Goal: Task Accomplishment & Management: Manage account settings

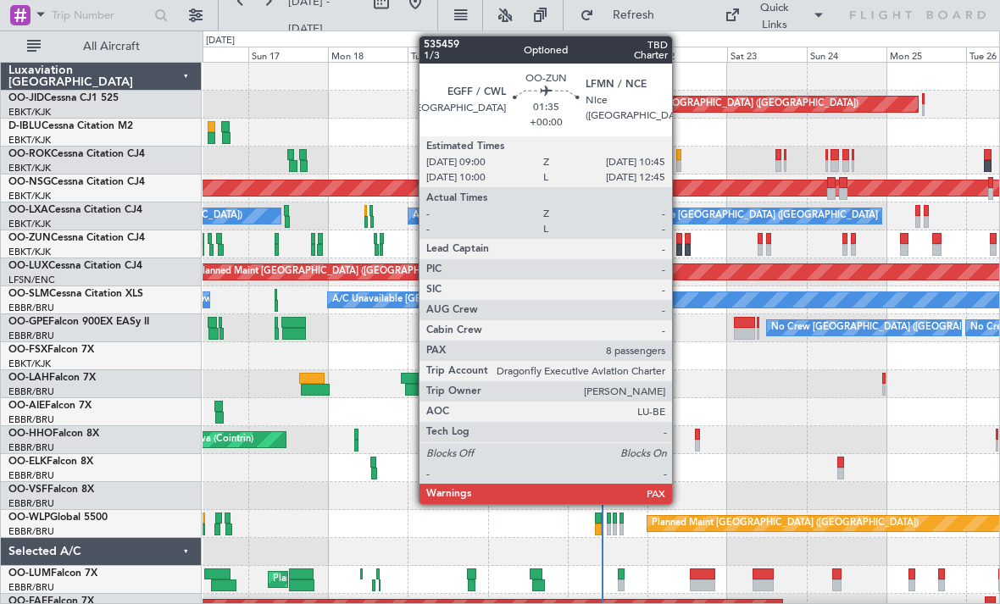
click at [680, 241] on div at bounding box center [679, 239] width 6 height 12
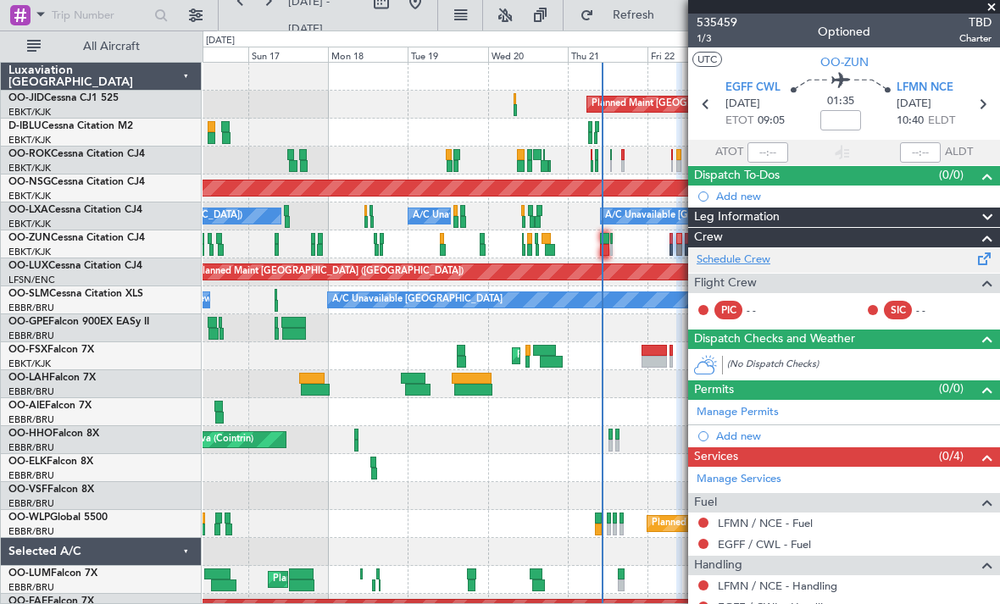
click at [752, 258] on link "Schedule Crew" at bounding box center [733, 260] width 74 height 17
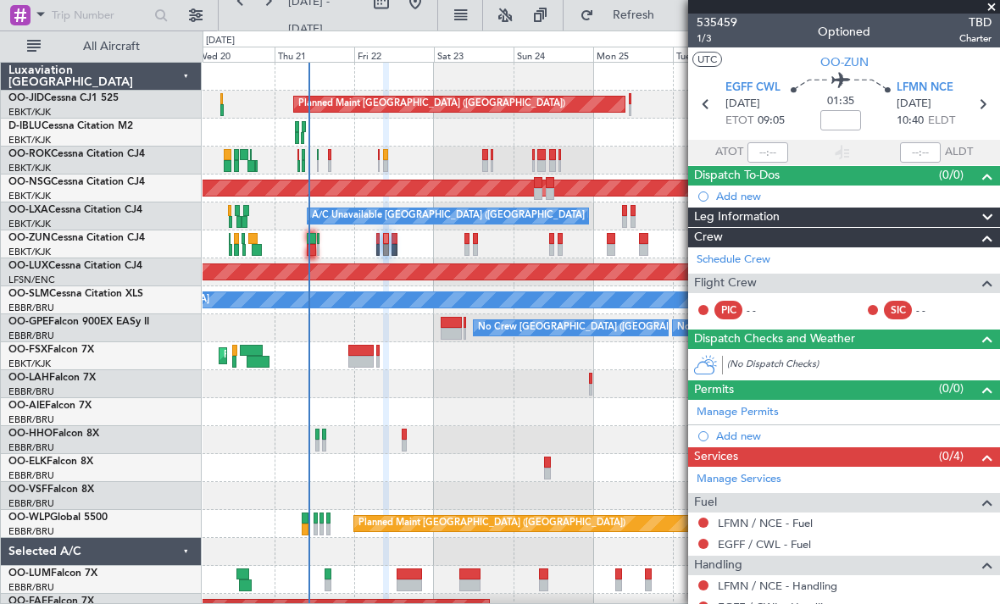
click at [309, 500] on div "Planned Maint Paris (Le Bourget) Planned Maint Kortrijk-Wevelgem Owner Kortrijk…" at bounding box center [600, 370] width 796 height 615
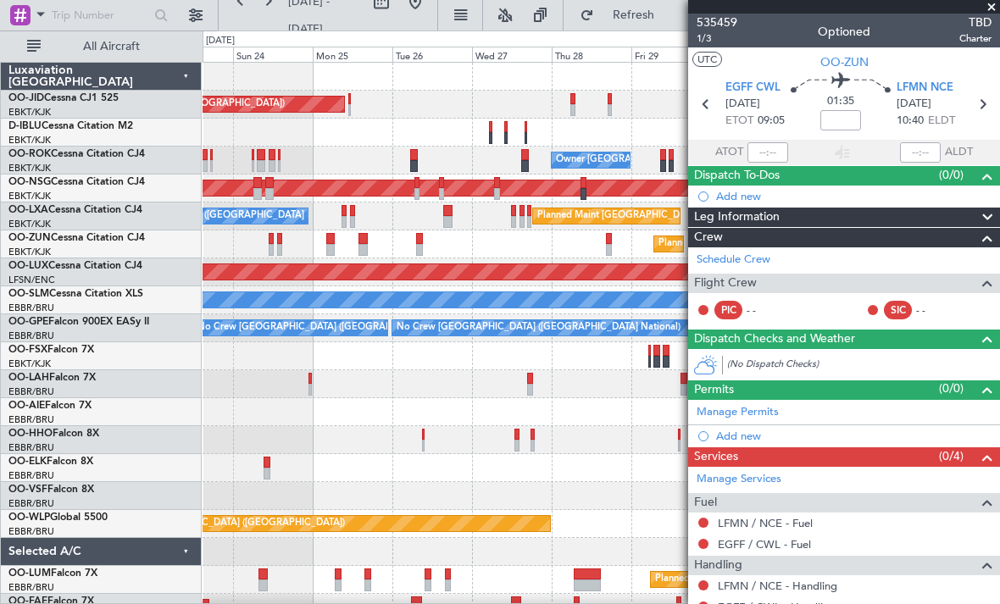
click at [256, 247] on div "Planned Maint Kortrijk-Wevelgem" at bounding box center [600, 244] width 796 height 28
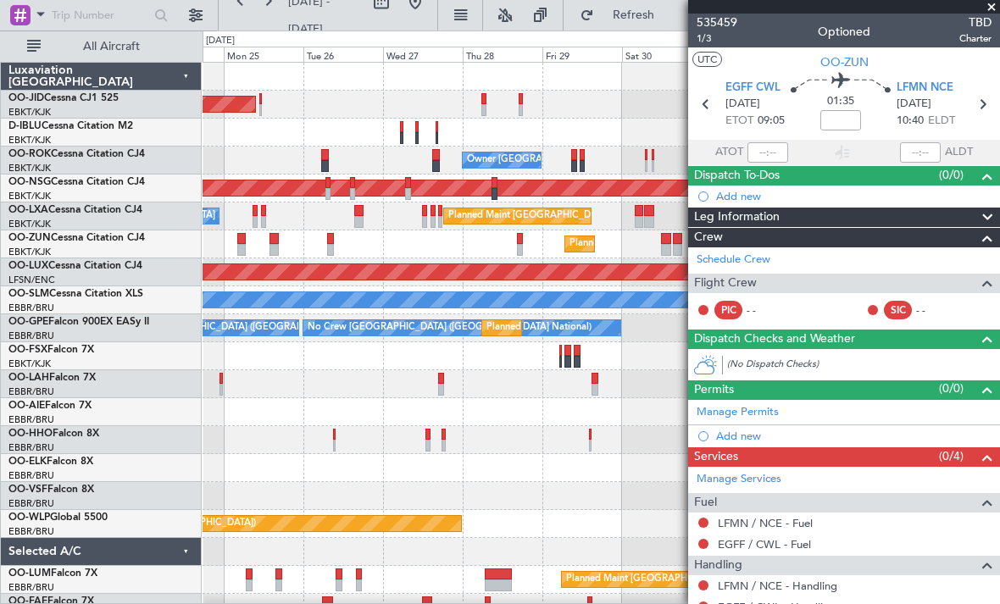
click at [235, 212] on div "Planned Maint Paris (Le Bourget) Planned Maint Kortrijk-Wevelgem No Crew Brusse…" at bounding box center [600, 398] width 796 height 671
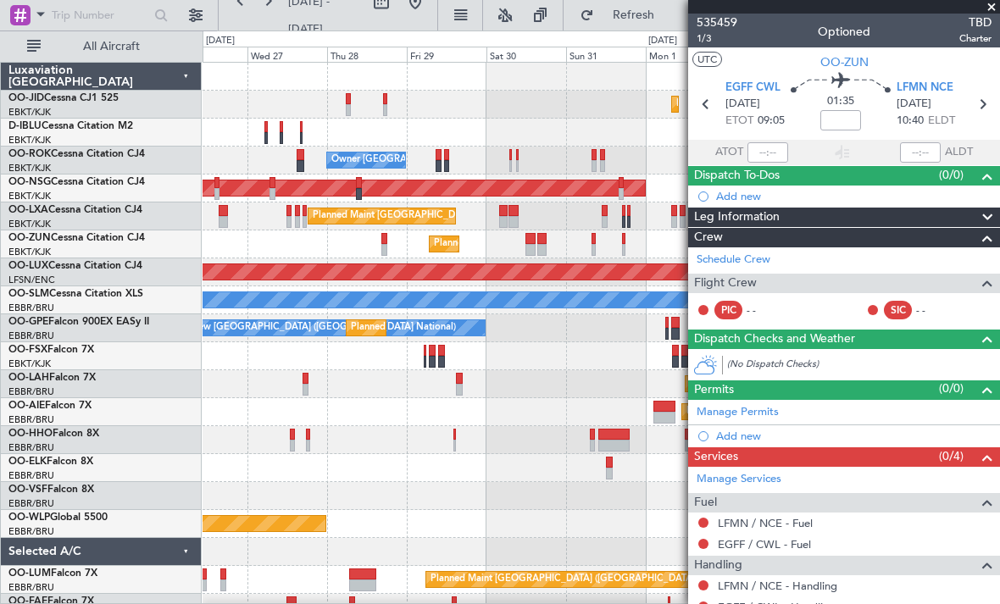
click at [434, 226] on div "Planned Maint Brussels (Brussels National) A/C Unavailable Brussels (Brussels N…" at bounding box center [600, 216] width 796 height 28
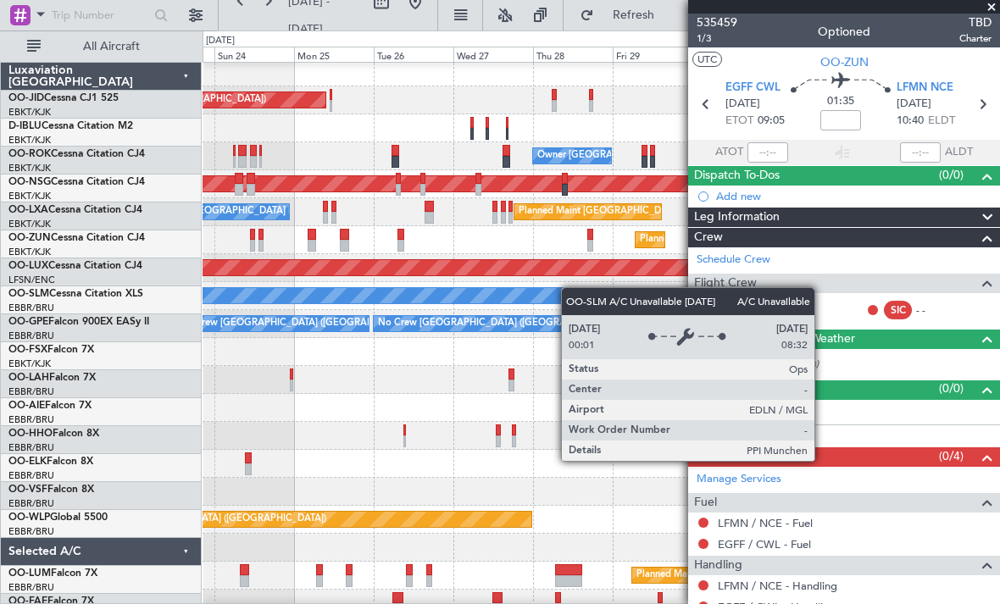
click at [645, 302] on div "A/C Unavailable Monchengladbach" at bounding box center [600, 296] width 796 height 28
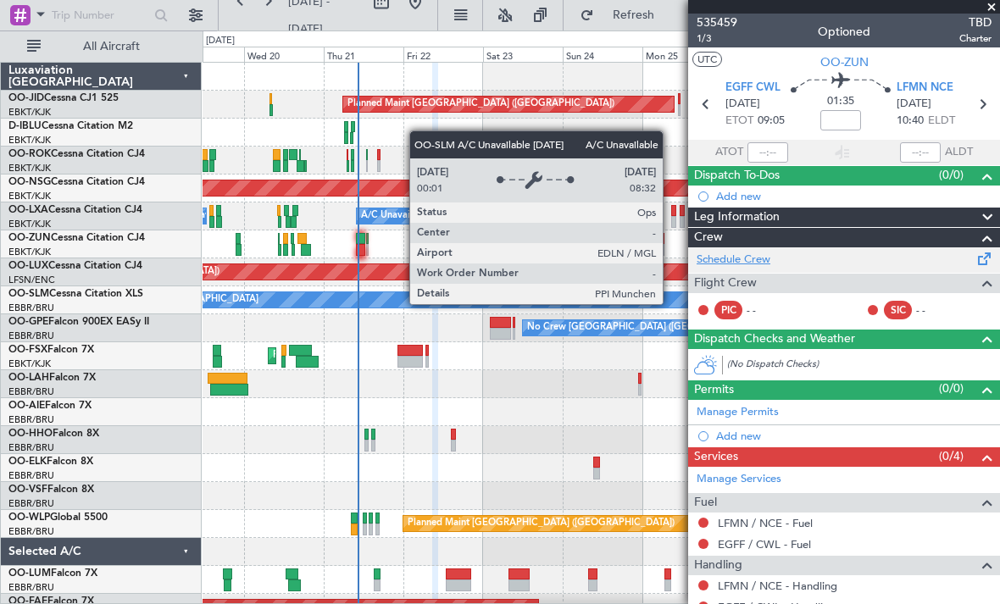
click at [766, 255] on link "Schedule Crew" at bounding box center [733, 260] width 74 height 17
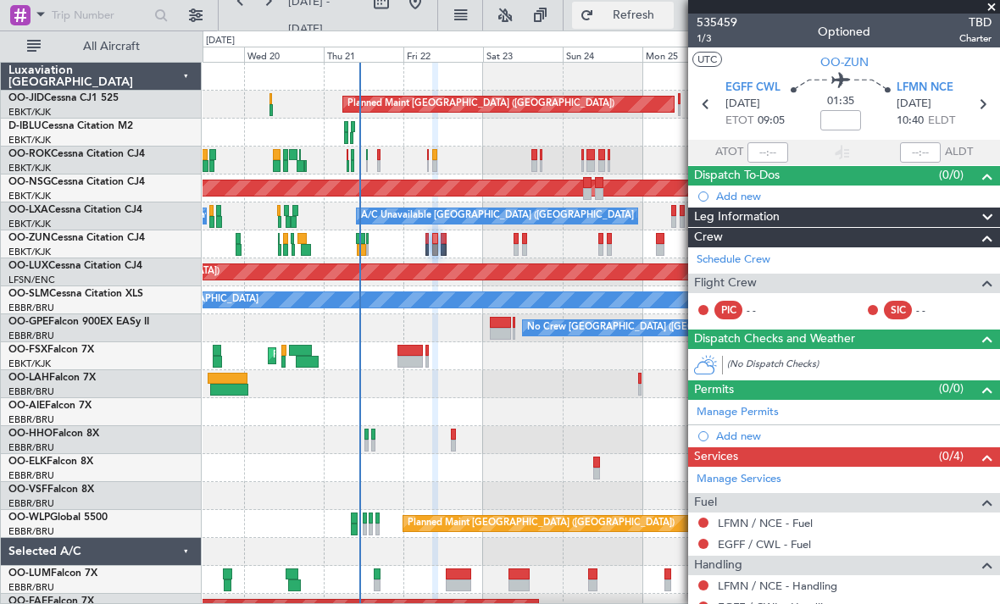
click at [630, 18] on span "Refresh" at bounding box center [632, 15] width 71 height 12
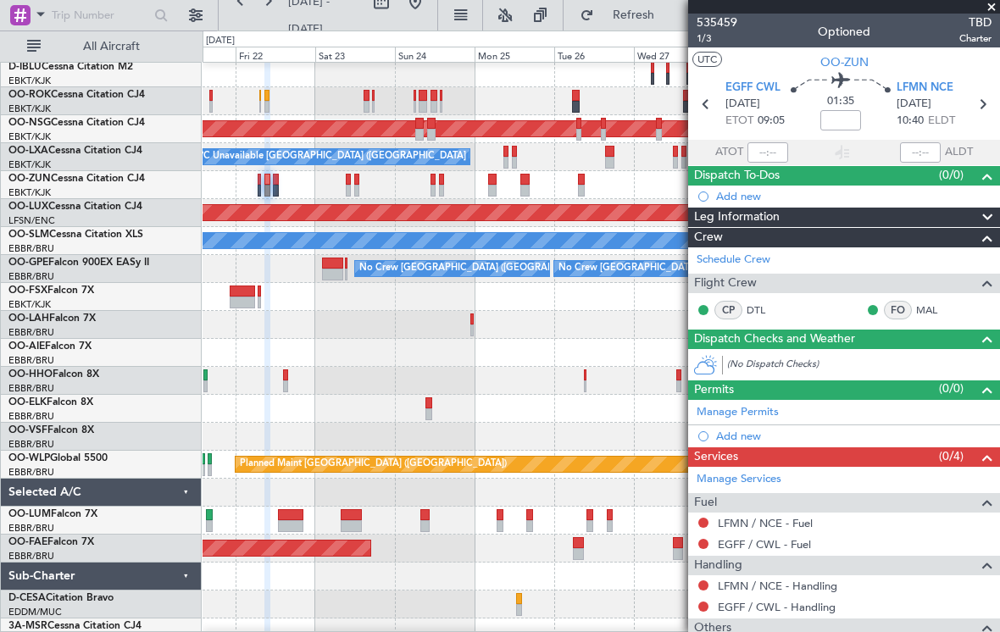
scroll to position [73, 0]
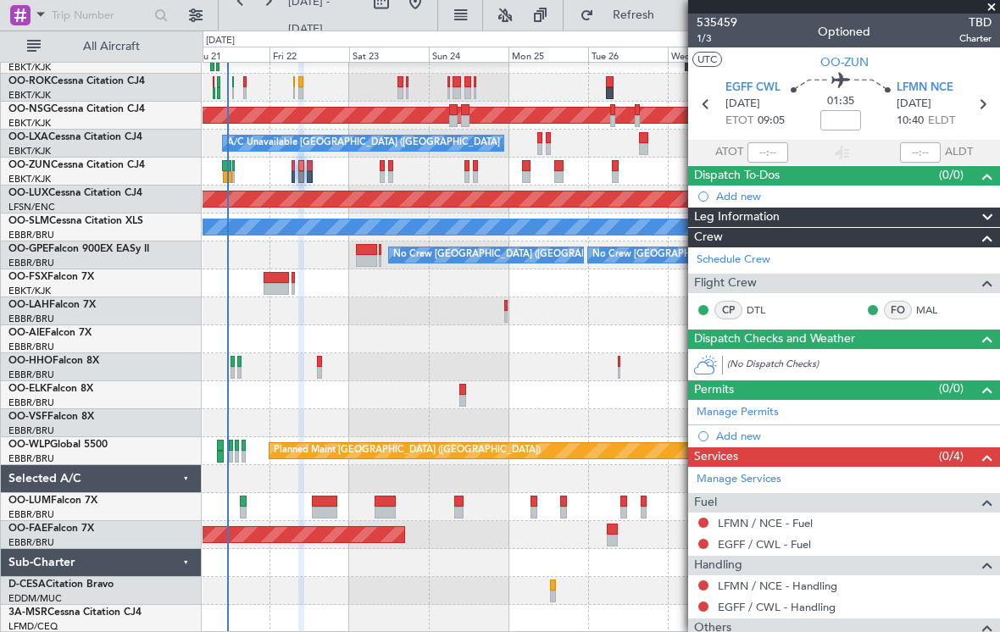
click at [381, 299] on div "Planned Maint Paris (Le Bourget) Planned Maint Kortrijk-Wevelgem Owner Kortrijk…" at bounding box center [600, 311] width 796 height 643
click at [190, 19] on button at bounding box center [195, 15] width 27 height 27
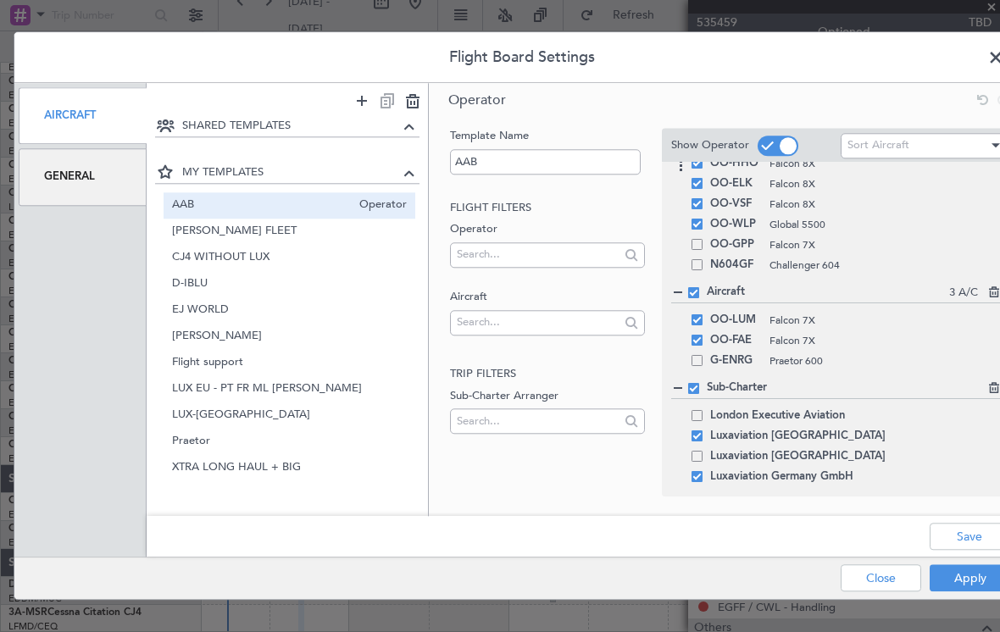
scroll to position [287, 0]
click at [707, 509] on div "Operator Template Name AAB Flight filters Operator Aircraft Trip filters Sub-Ch…" at bounding box center [729, 297] width 601 height 429
click at [693, 481] on span at bounding box center [696, 476] width 11 height 11
click at [703, 471] on input "checkbox" at bounding box center [703, 471] width 0 height 0
click at [963, 543] on button "Save" at bounding box center [969, 537] width 80 height 27
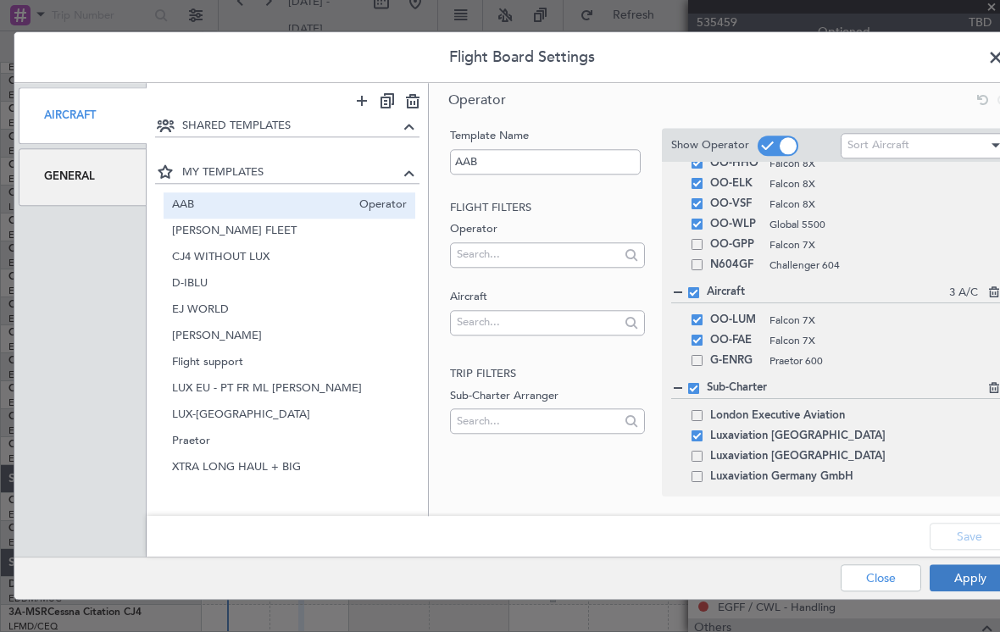
click at [973, 580] on button "Apply" at bounding box center [969, 578] width 80 height 27
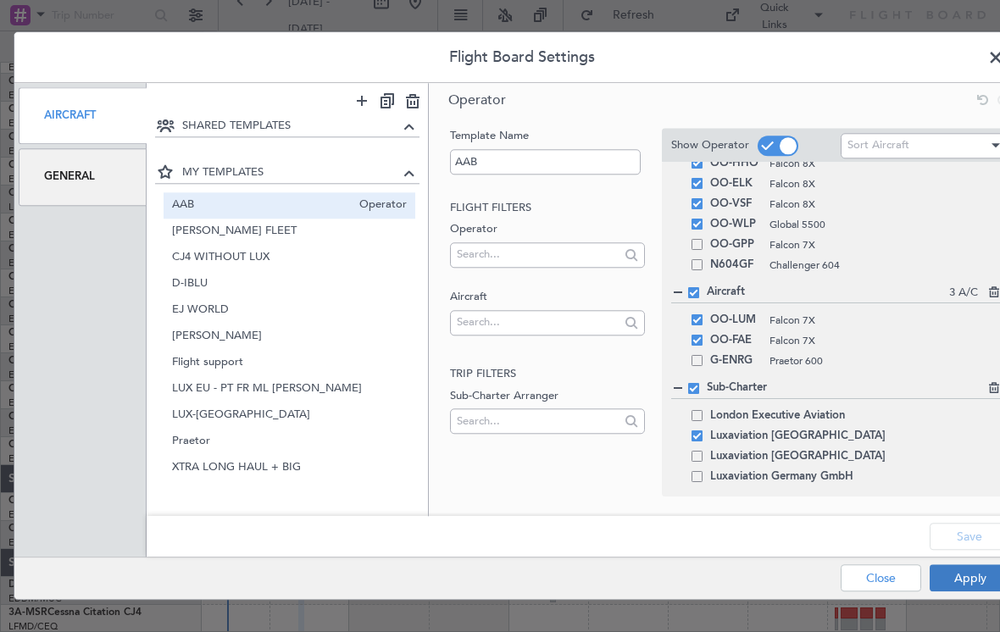
type input "0"
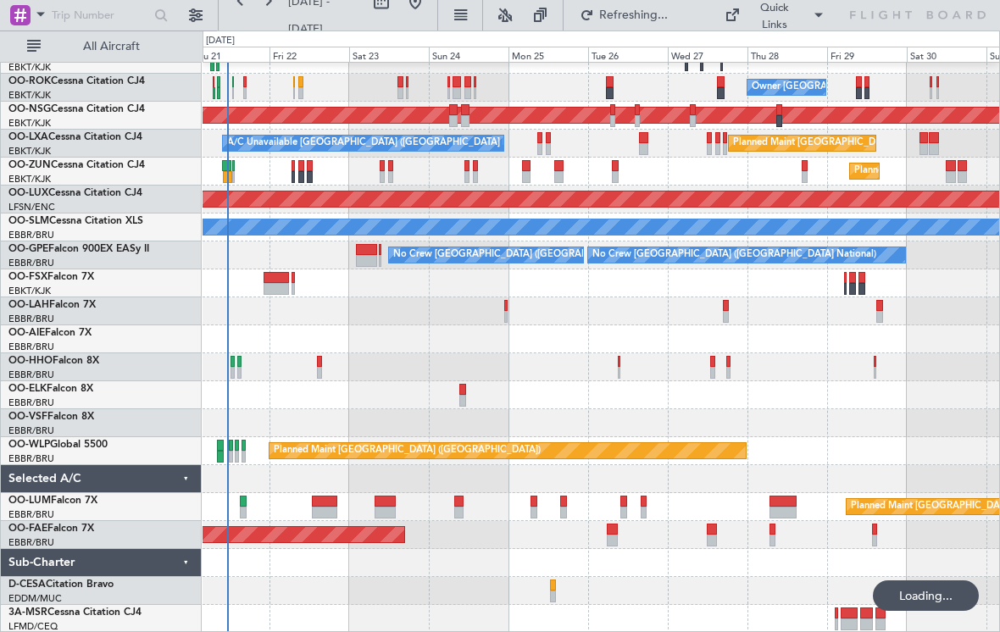
scroll to position [0, 0]
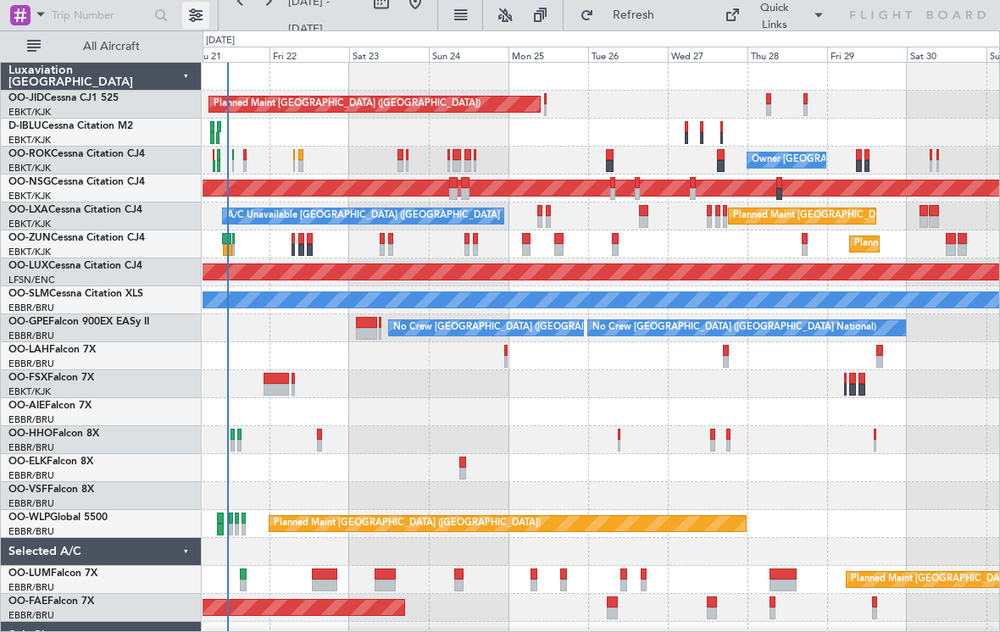
click at [193, 24] on button at bounding box center [195, 15] width 27 height 27
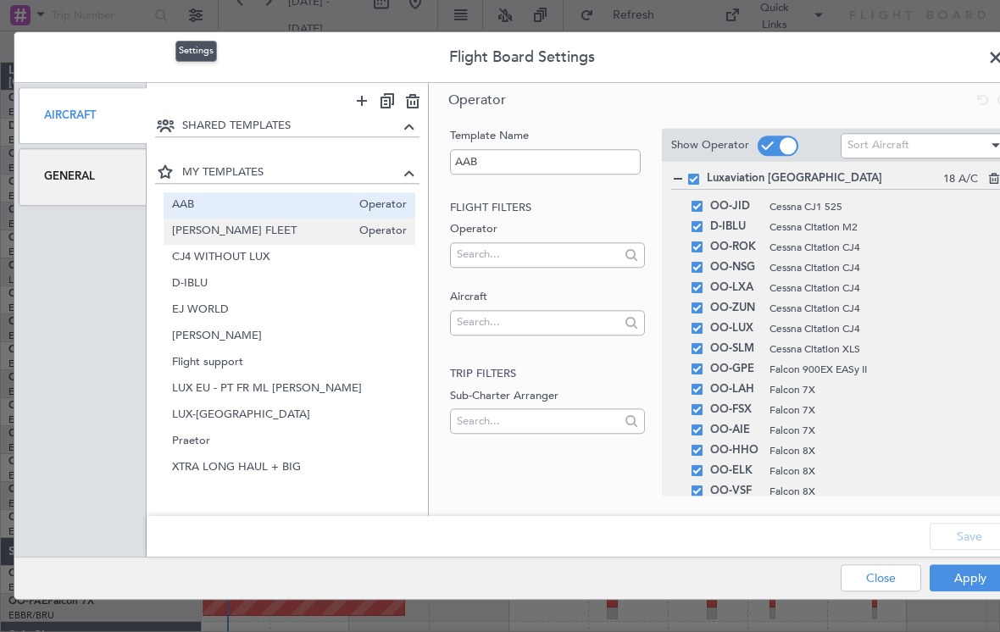
click at [297, 240] on span "AAB CJ FLEET" at bounding box center [262, 232] width 180 height 18
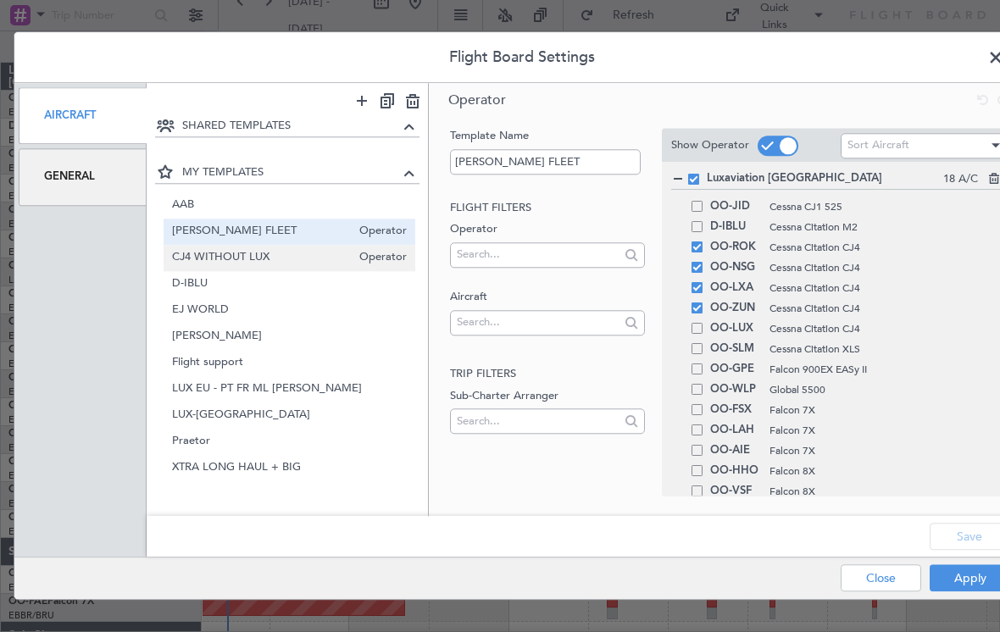
click at [281, 260] on span "CJ4 WITHOUT LUX" at bounding box center [262, 258] width 180 height 18
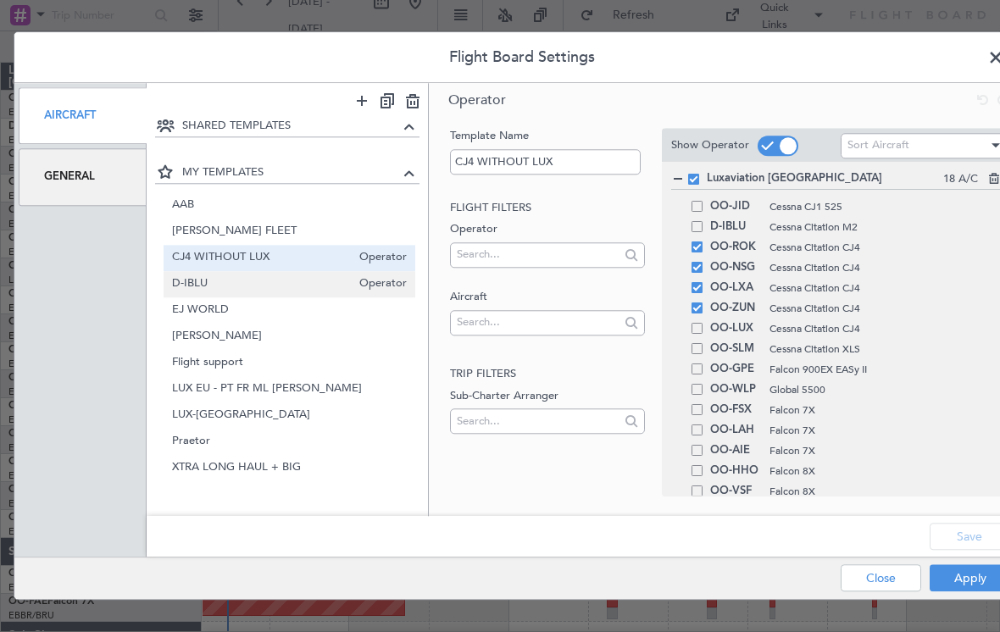
click at [286, 283] on span "D-IBLU" at bounding box center [262, 284] width 180 height 18
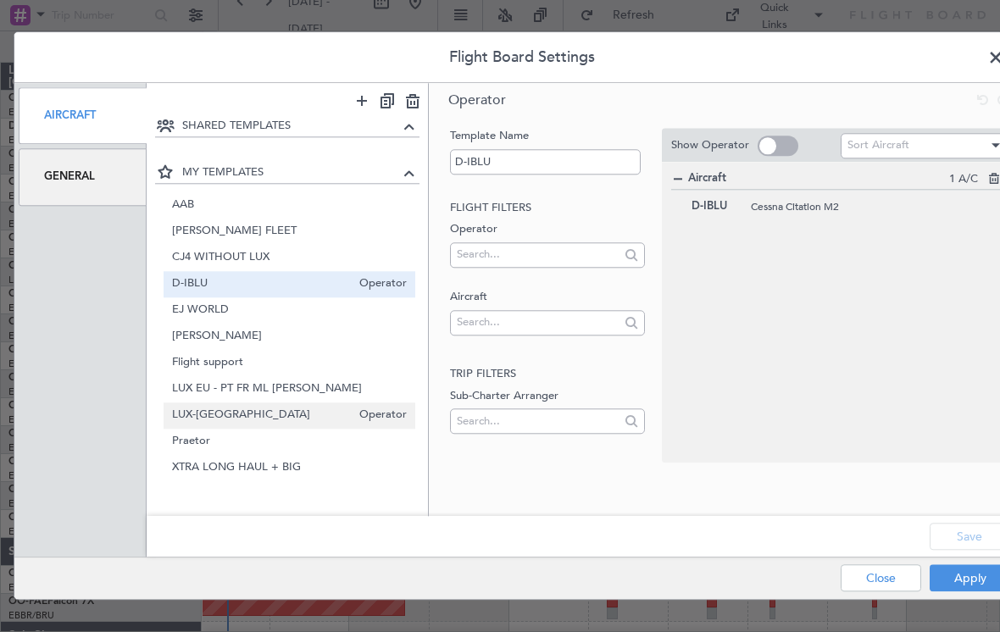
click at [249, 416] on span "LUX-UK" at bounding box center [262, 416] width 180 height 18
type input "LUX-UK"
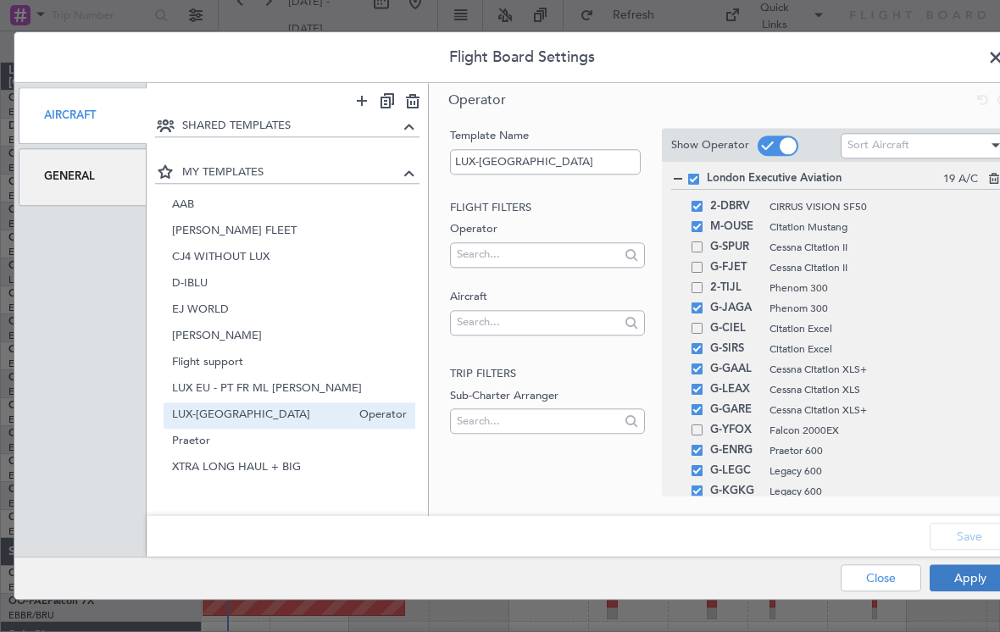
click at [955, 579] on button "Apply" at bounding box center [969, 578] width 80 height 27
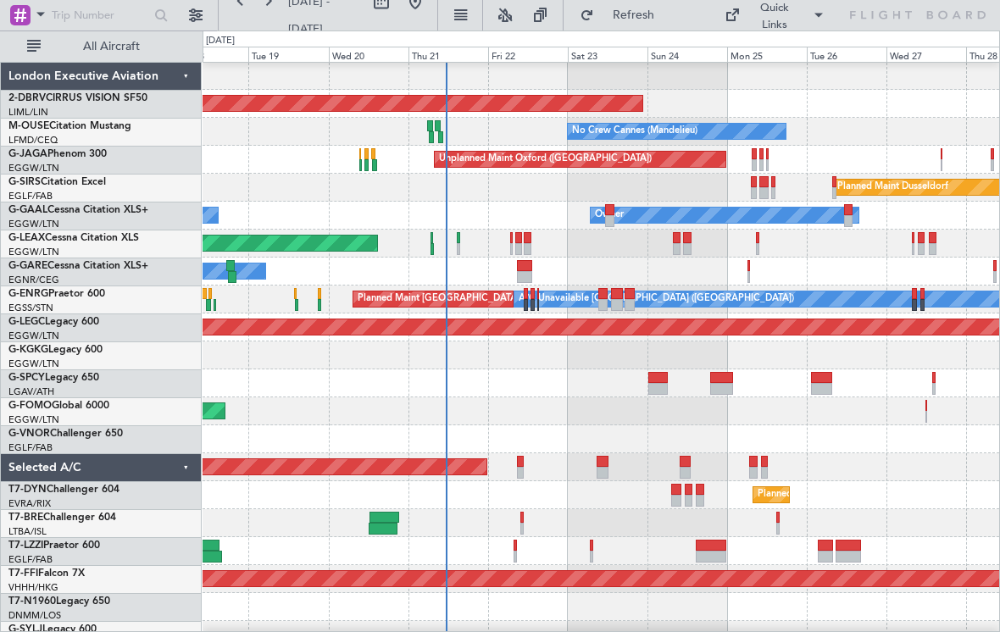
scroll to position [17, 0]
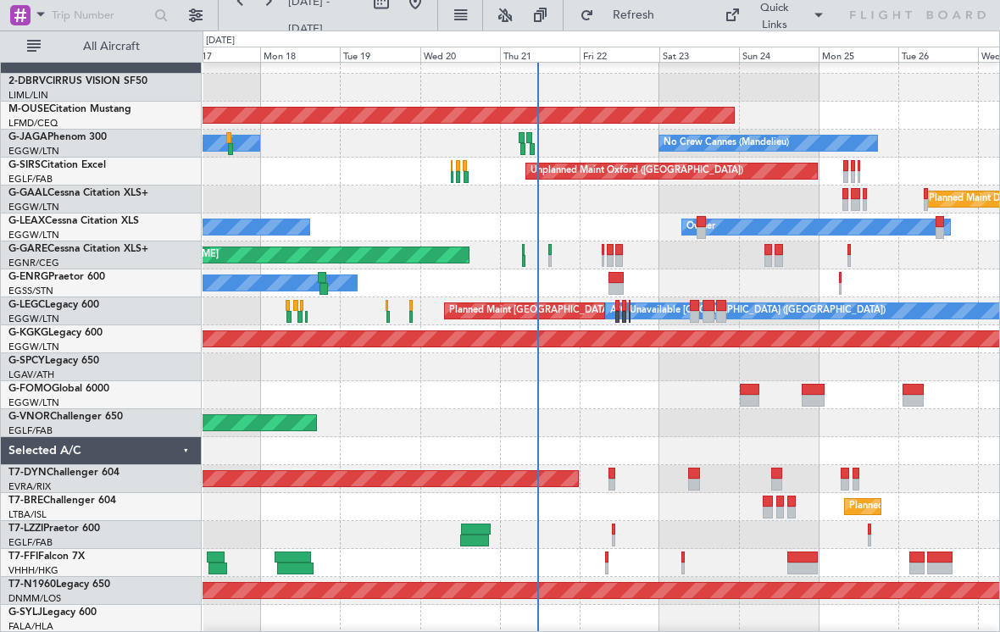
click at [675, 469] on div "Planned Maint Basel-Mulhouse" at bounding box center [600, 479] width 796 height 28
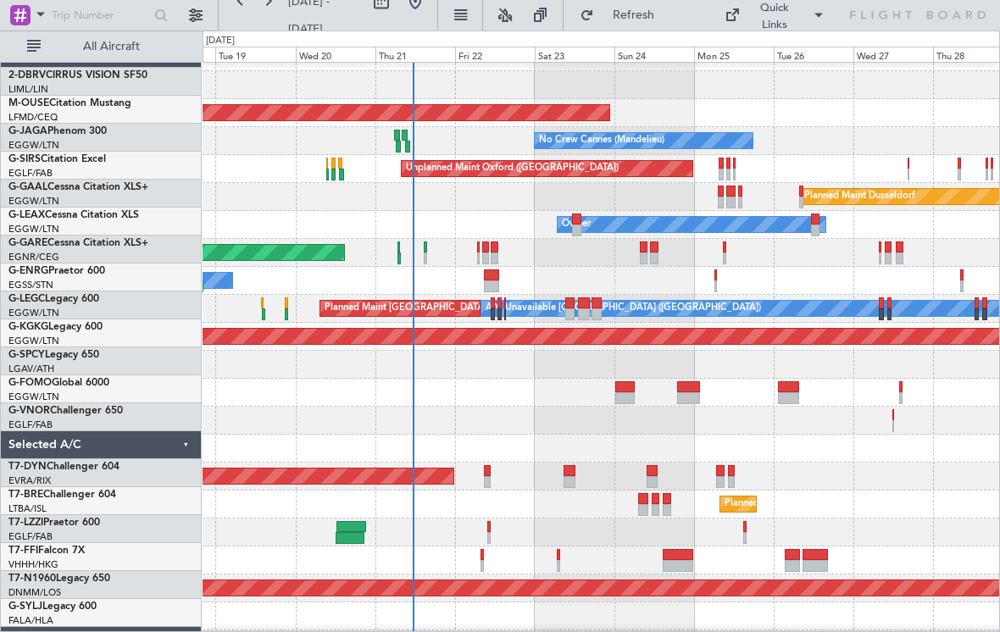
scroll to position [18, 0]
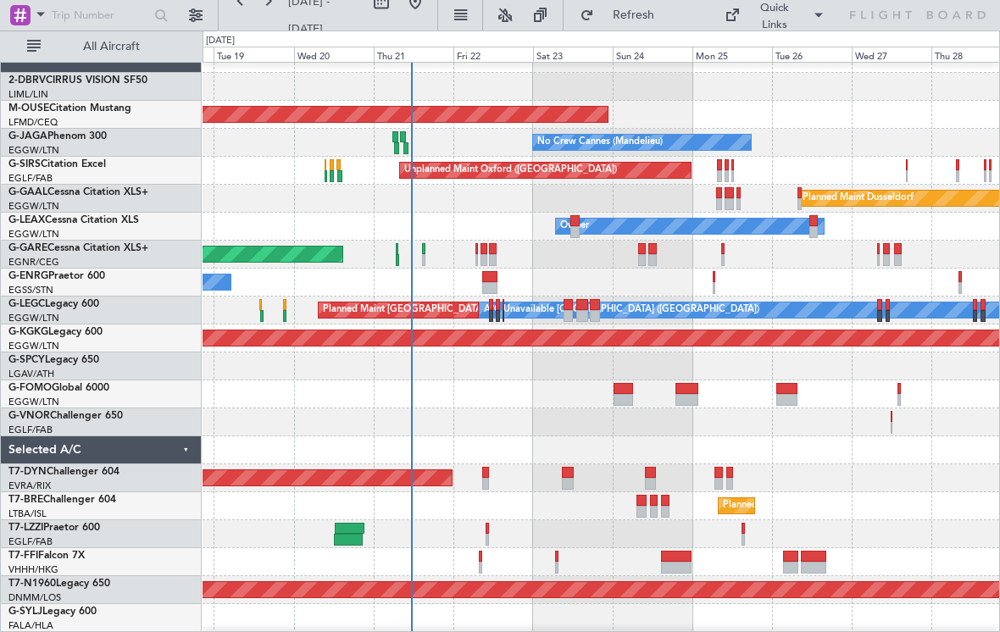
click at [581, 238] on div "Owner Owner" at bounding box center [600, 227] width 796 height 28
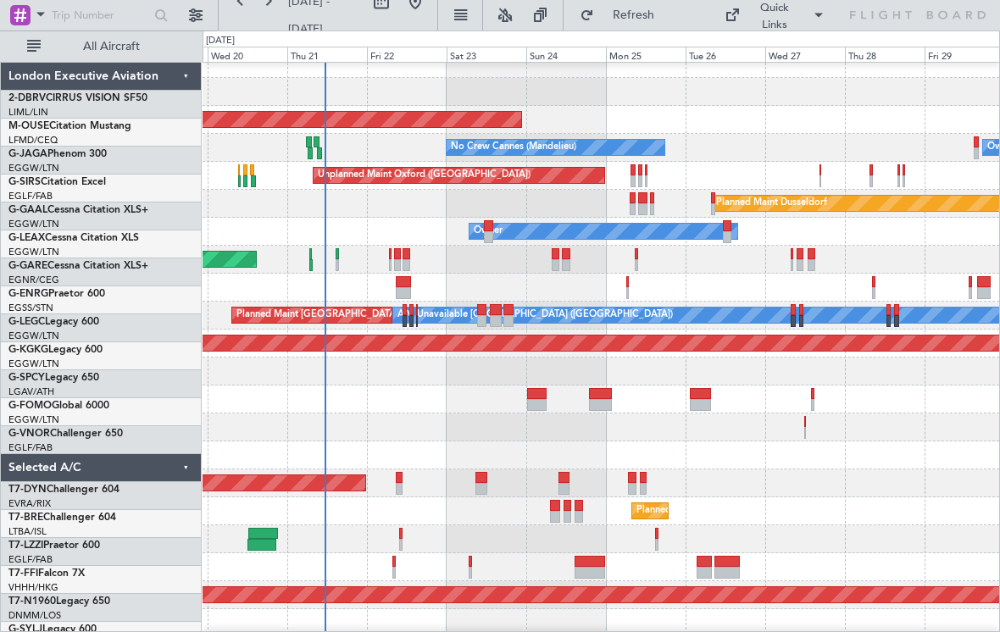
scroll to position [0, 0]
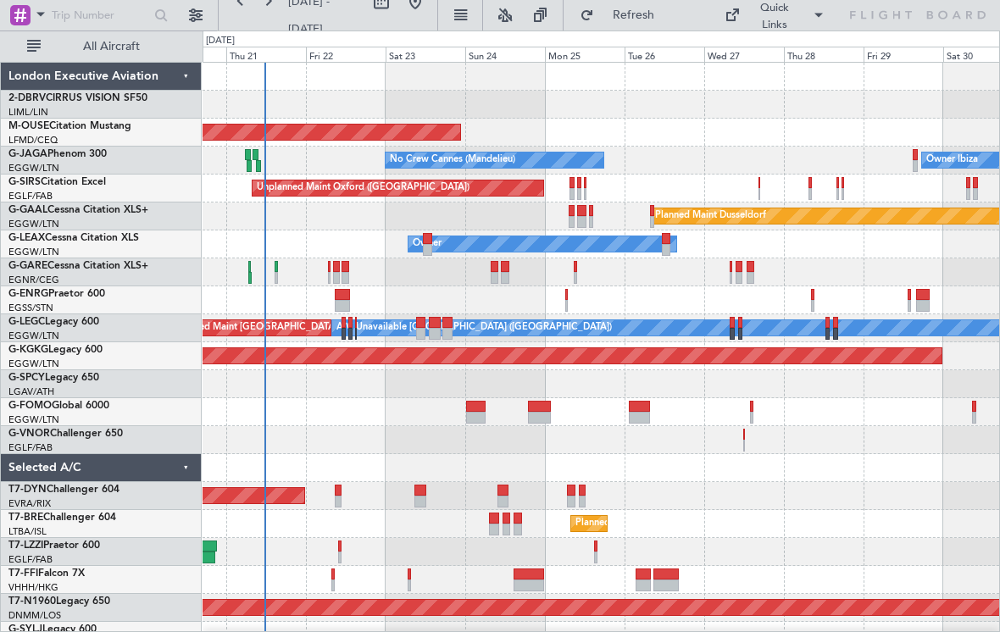
click at [453, 445] on div "Planned Maint London (Biggin Hill)" at bounding box center [600, 440] width 796 height 28
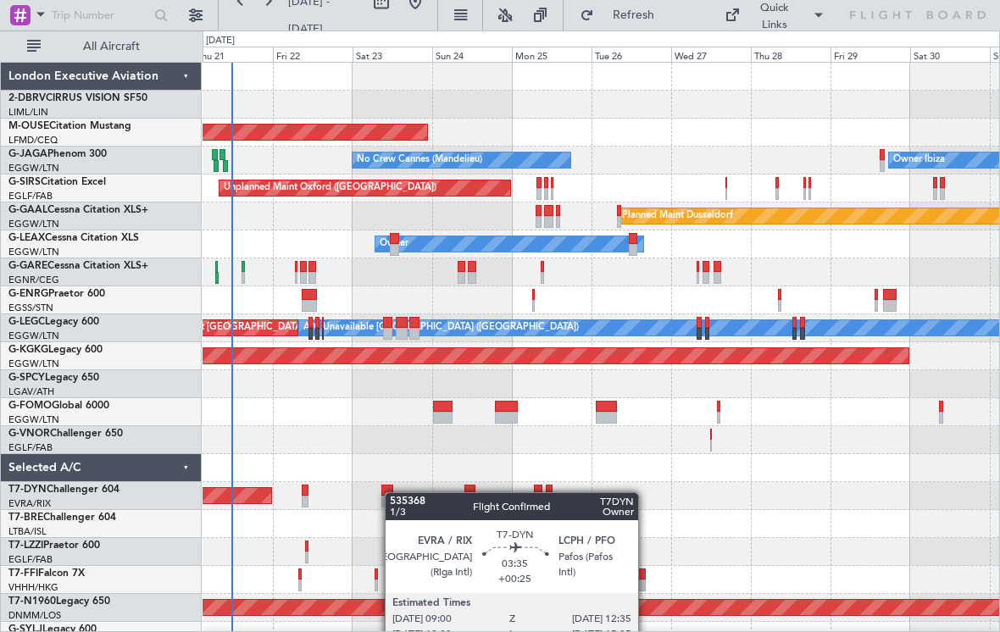
click at [393, 492] on div at bounding box center [387, 491] width 13 height 12
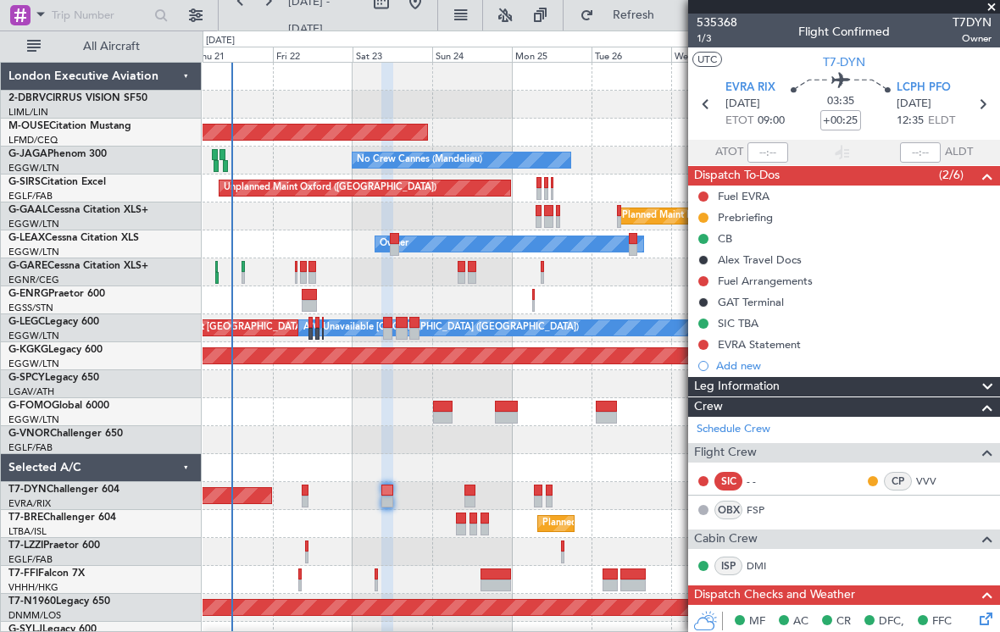
click at [990, 4] on span at bounding box center [991, 7] width 17 height 15
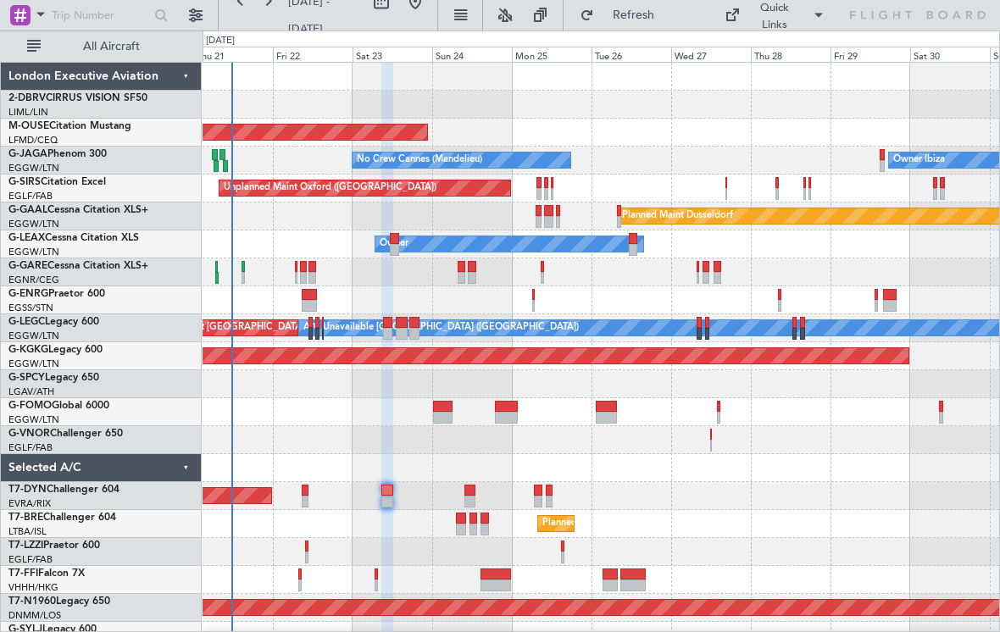
type input "0"
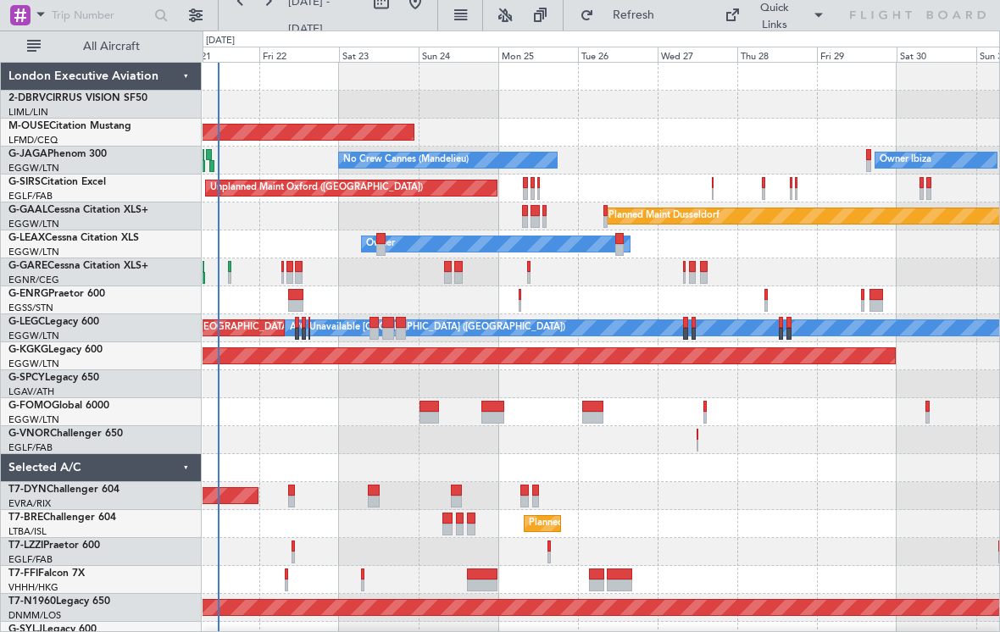
scroll to position [1, 0]
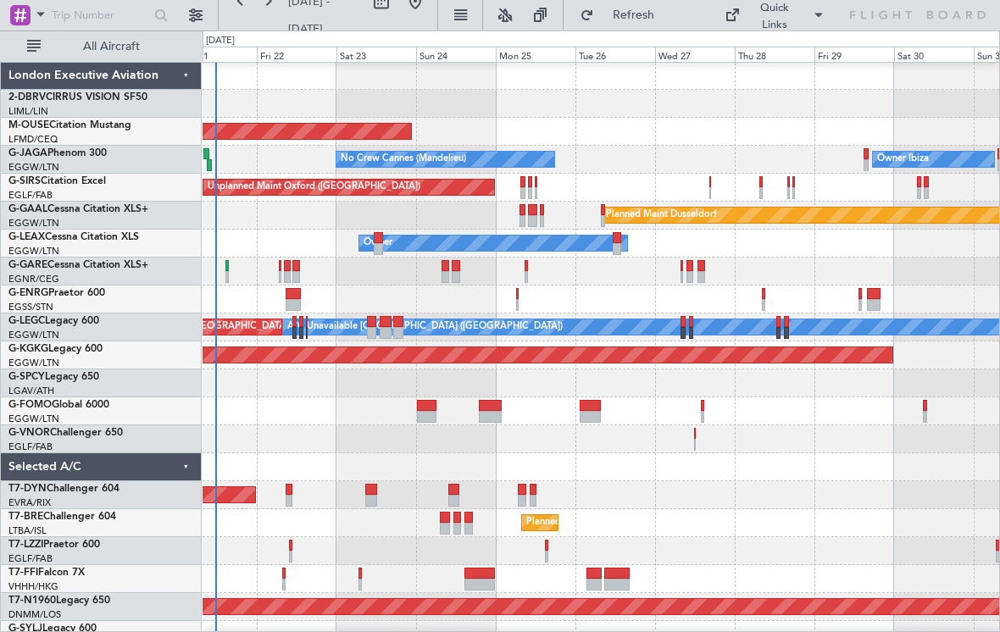
click at [397, 286] on div "Owner" at bounding box center [600, 300] width 796 height 28
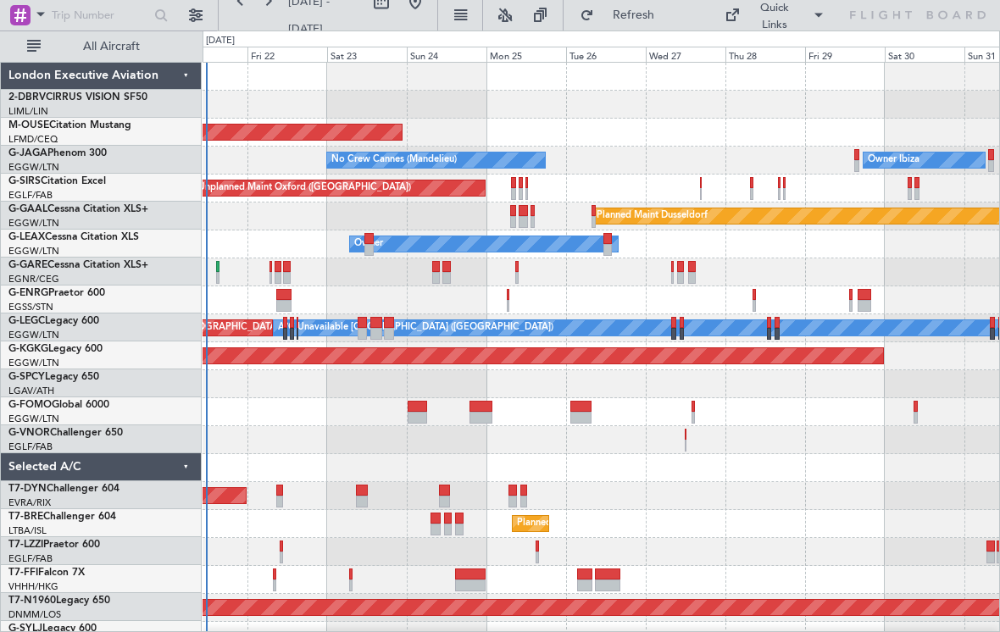
scroll to position [0, 0]
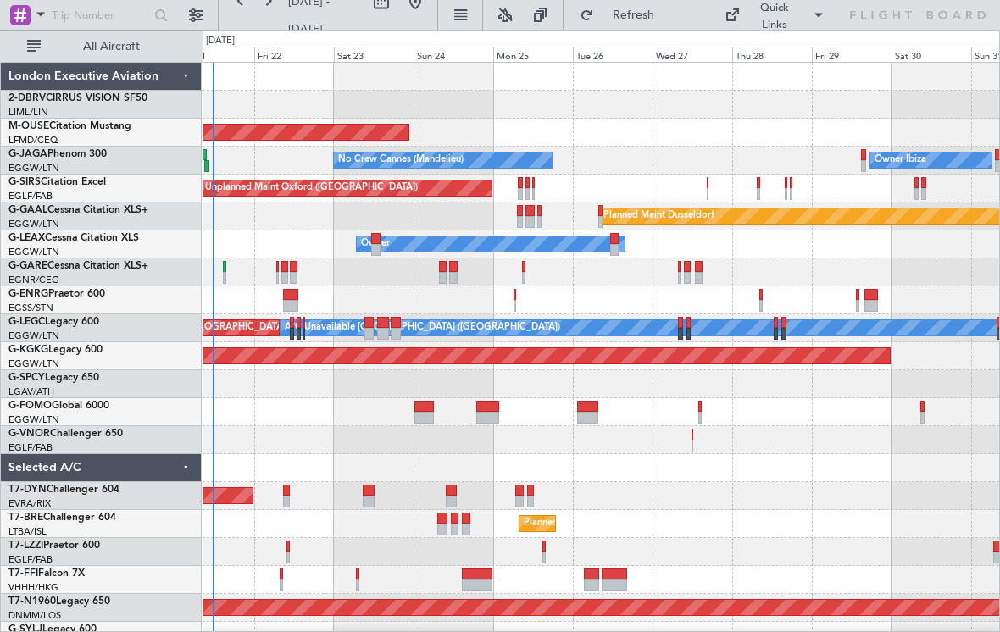
click at [453, 396] on div at bounding box center [600, 384] width 796 height 28
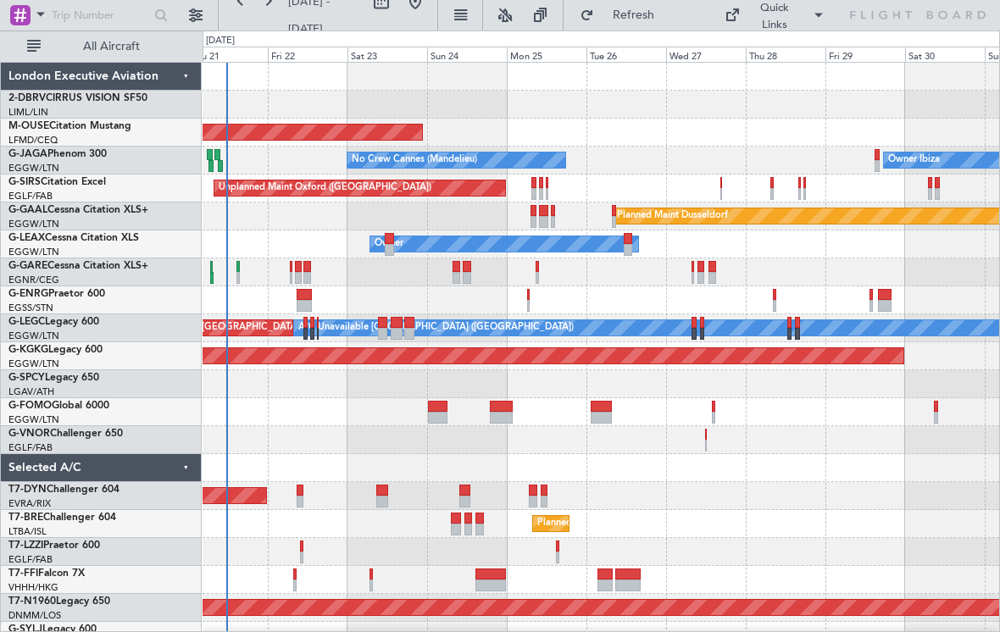
click at [396, 455] on div "Planned Maint Bournemouth No Crew Cannes (Mandelieu) Owner Ibiza Unplanned Main…" at bounding box center [600, 384] width 796 height 643
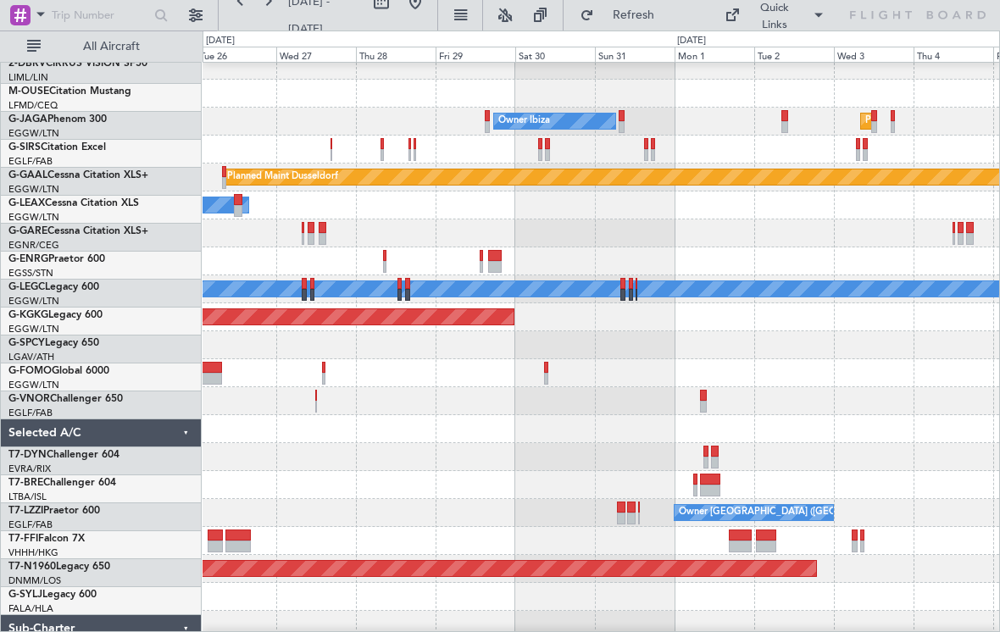
scroll to position [35, 0]
click at [441, 275] on div at bounding box center [600, 261] width 796 height 28
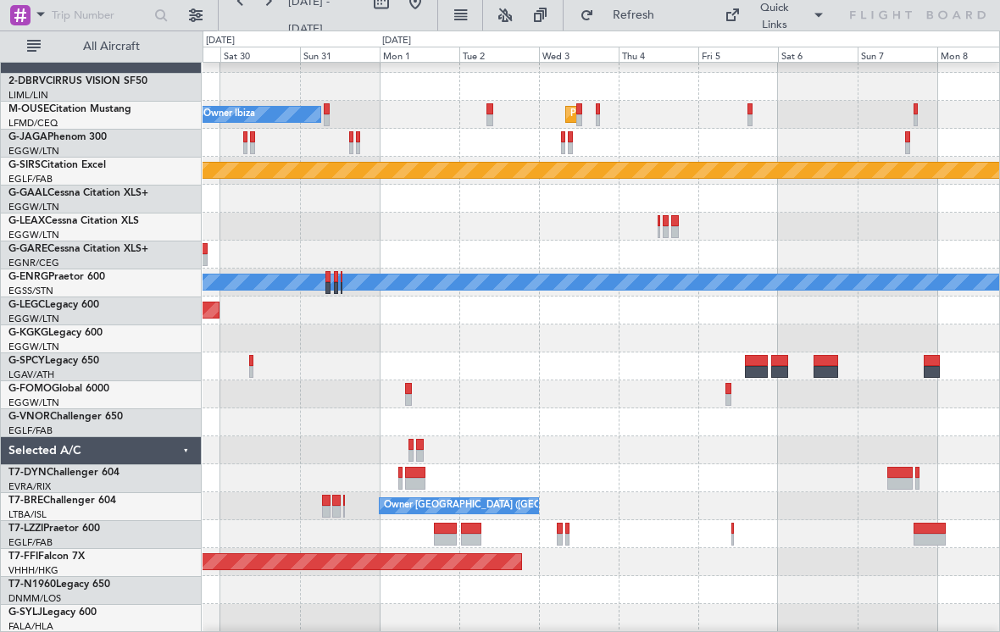
scroll to position [45, 0]
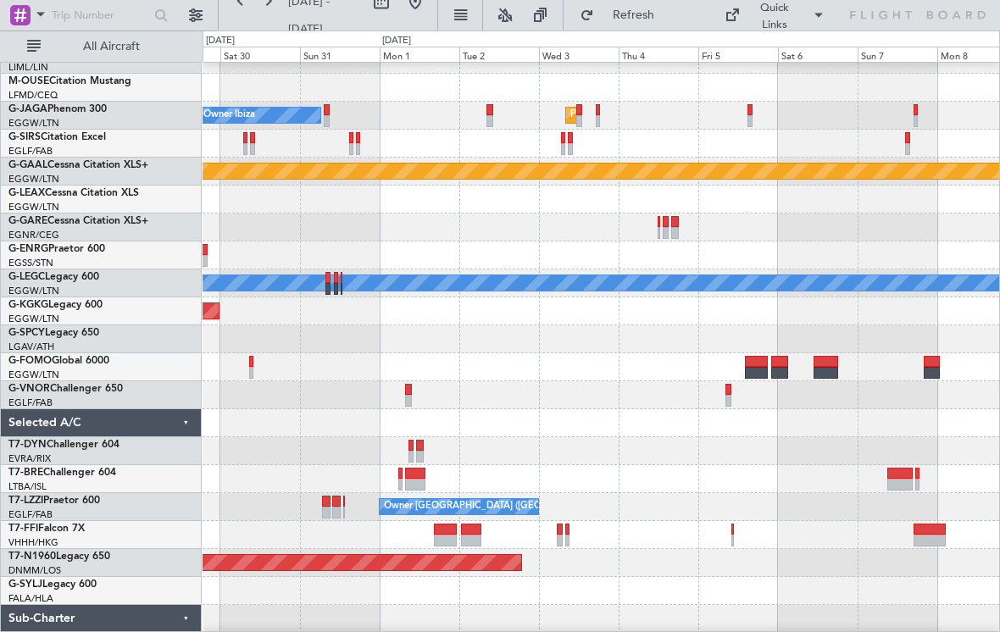
click at [407, 297] on div "A/C Unavailable London (Luton)" at bounding box center [600, 283] width 796 height 28
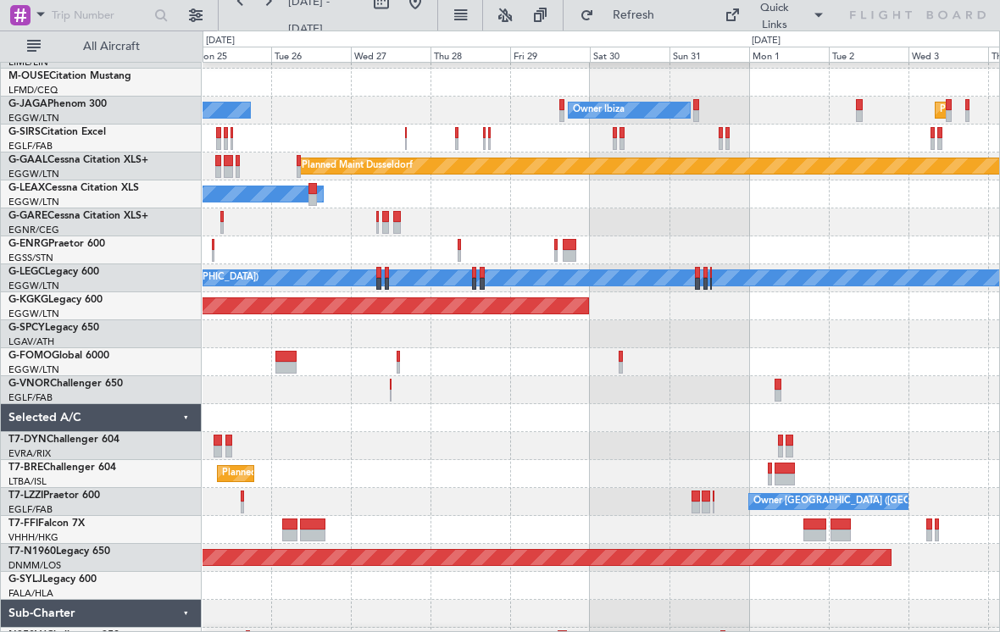
scroll to position [35, 0]
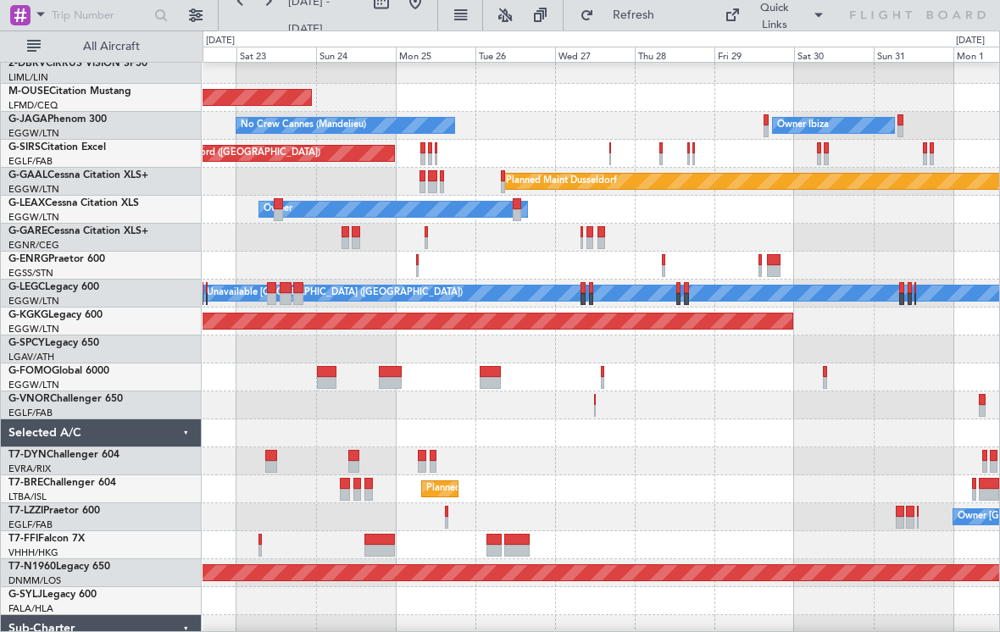
click at [492, 461] on div "Planned Maint Basel-Mulhouse" at bounding box center [600, 461] width 796 height 28
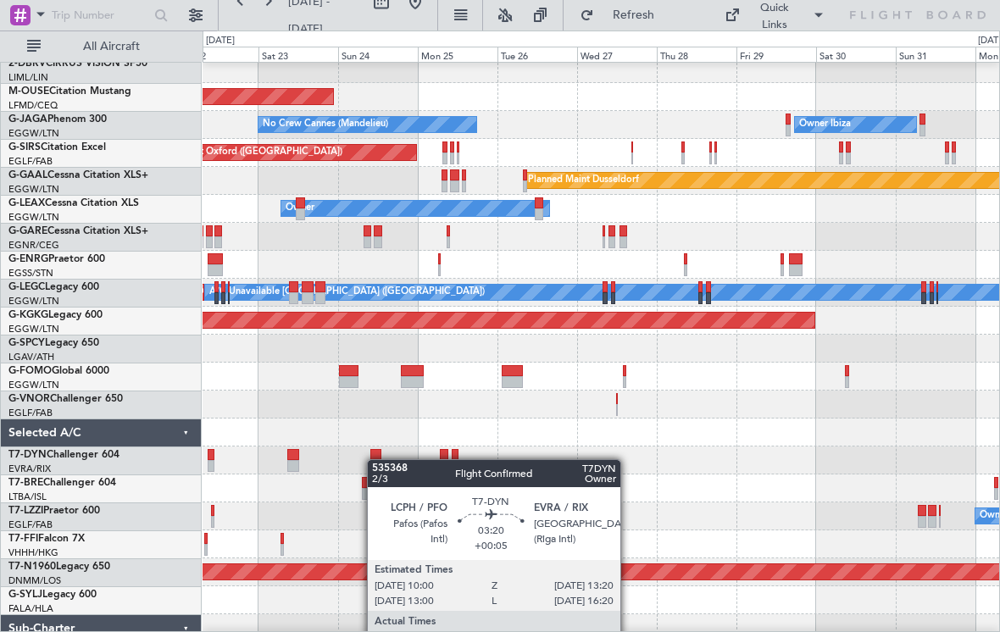
scroll to position [26, 0]
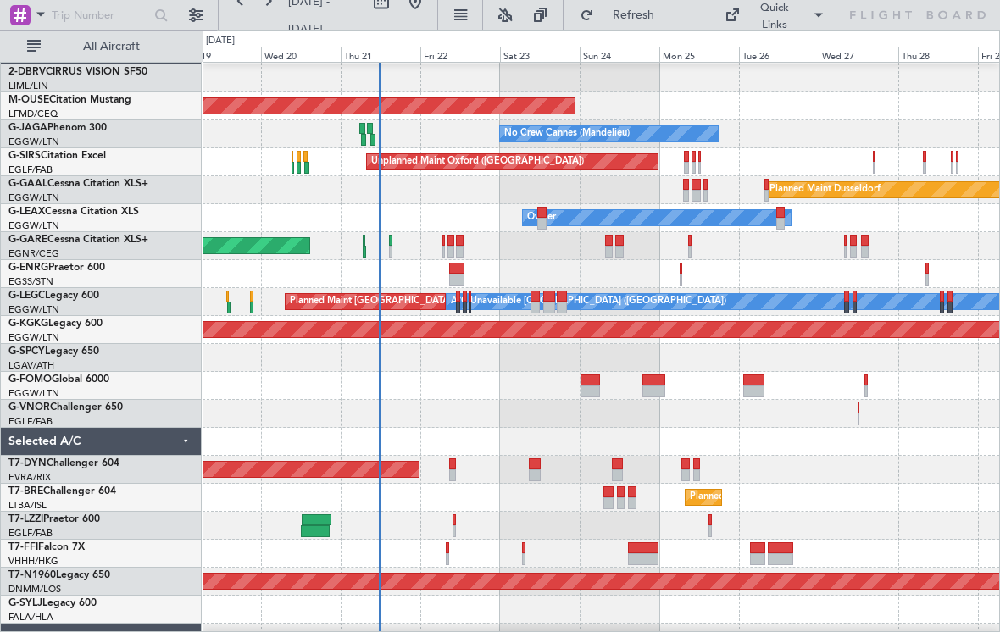
click at [584, 474] on div "Planned Maint Basel-Mulhouse" at bounding box center [600, 470] width 796 height 28
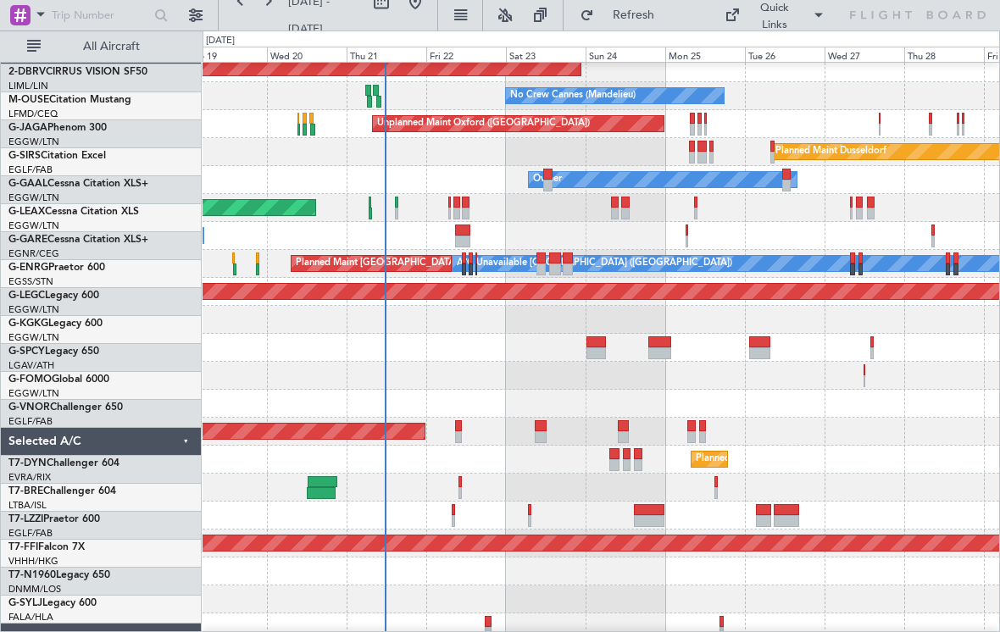
scroll to position [73, 0]
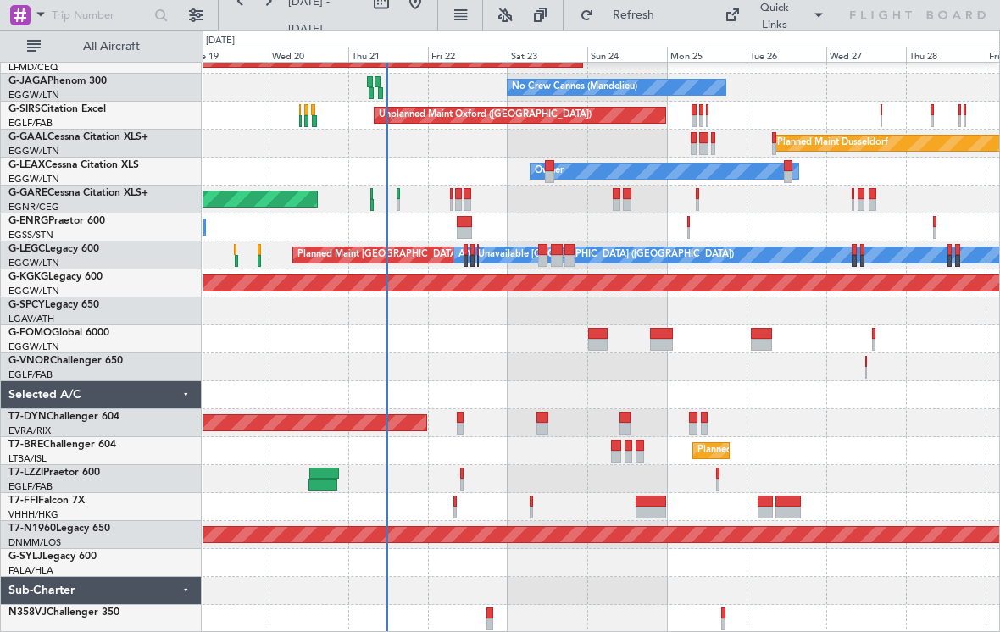
click at [436, 389] on div "Planned Maint Bournemouth No Crew Cannes (Mandelieu) Owner Ibiza Owner Unplanne…" at bounding box center [600, 311] width 796 height 643
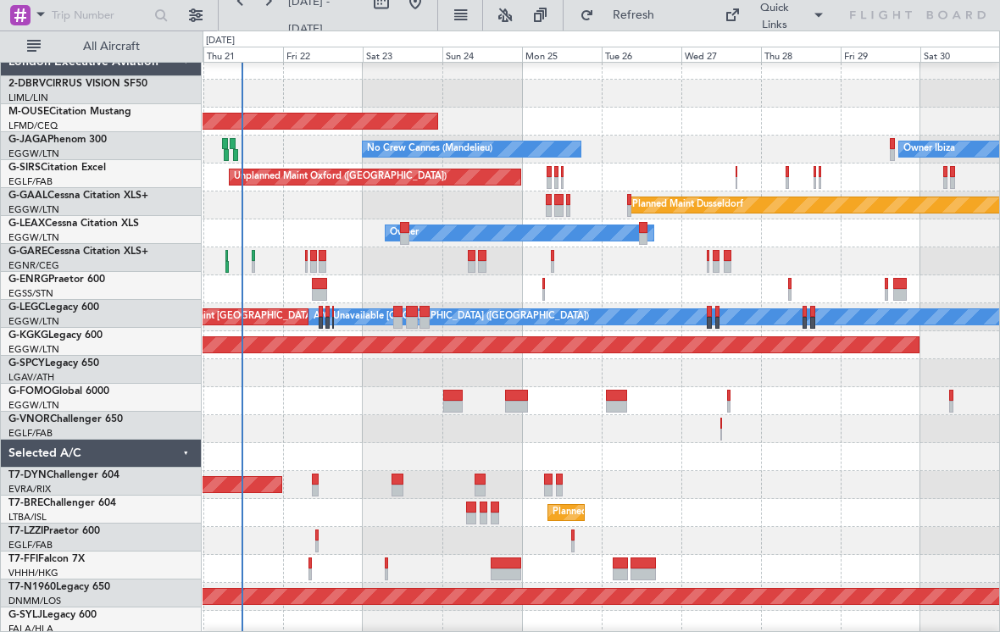
scroll to position [8, 0]
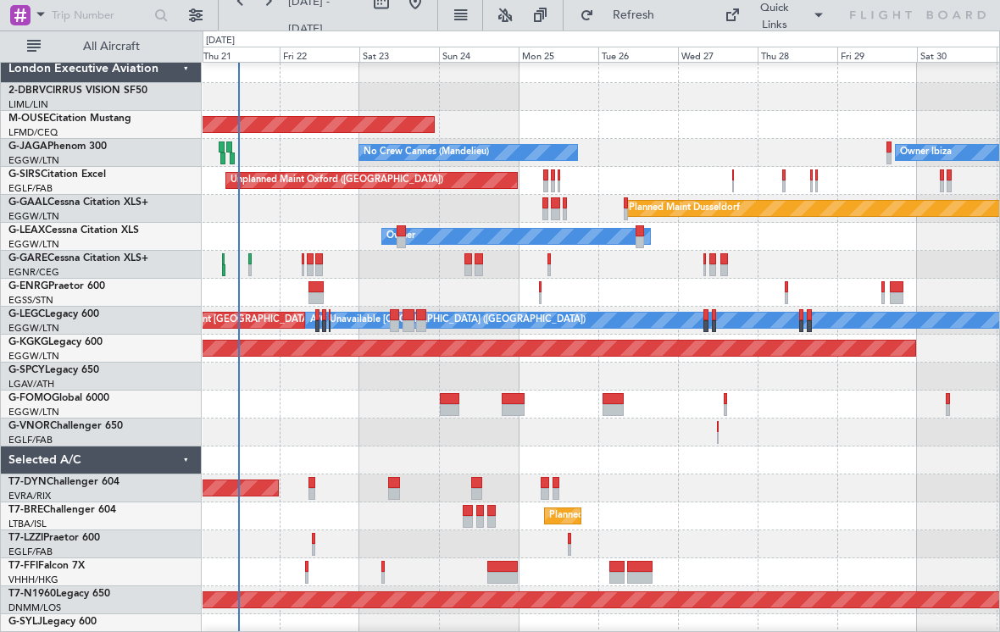
click at [286, 236] on div "Owner Owner" at bounding box center [600, 237] width 796 height 28
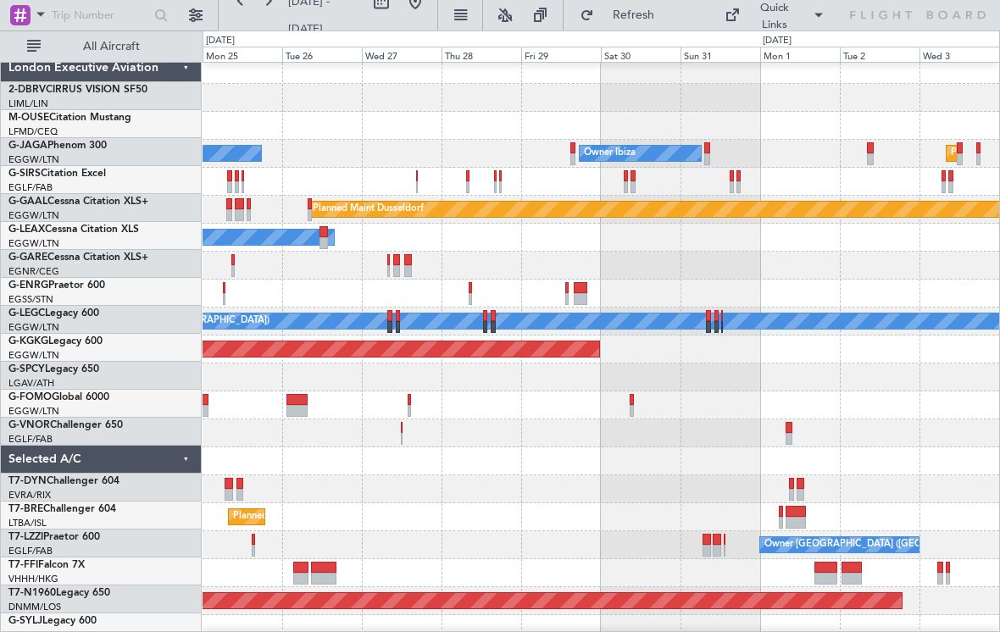
scroll to position [7, 0]
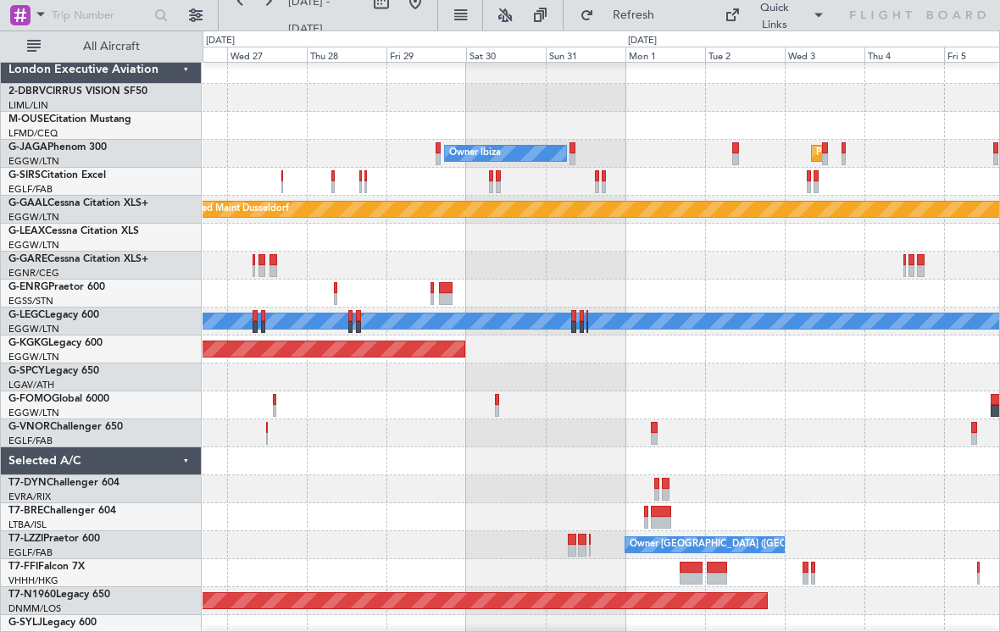
click at [266, 519] on div "Planned Maint Paris (Le Bourget)" at bounding box center [600, 517] width 796 height 28
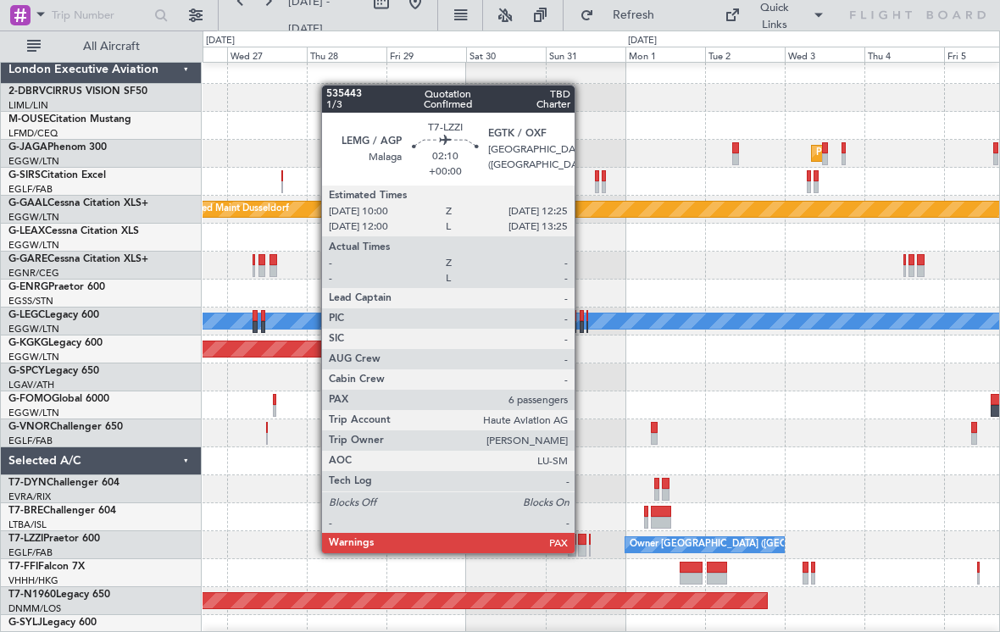
click at [582, 552] on div at bounding box center [582, 551] width 8 height 12
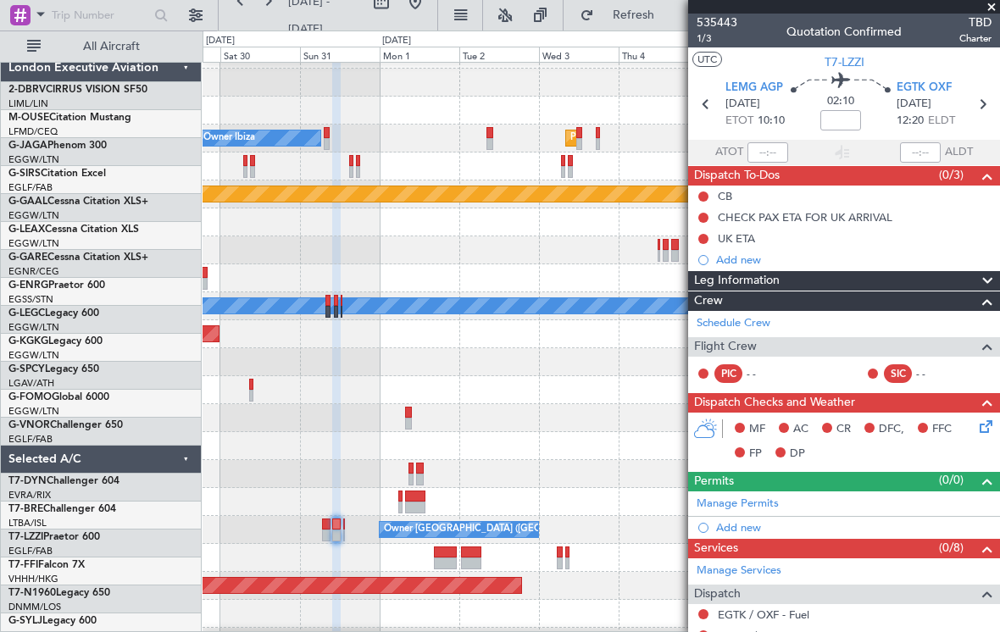
scroll to position [24, 0]
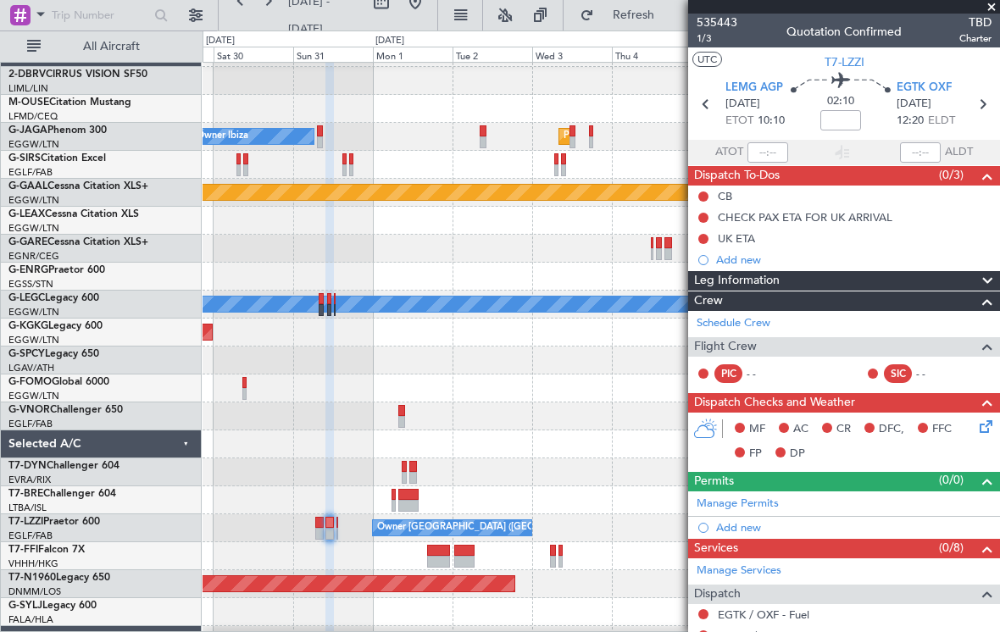
click at [186, 434] on div "Owner Ibiza Planned Maint London (Luton) Planned Maint Dusseldorf A/C Unavailab…" at bounding box center [500, 332] width 1000 height 602
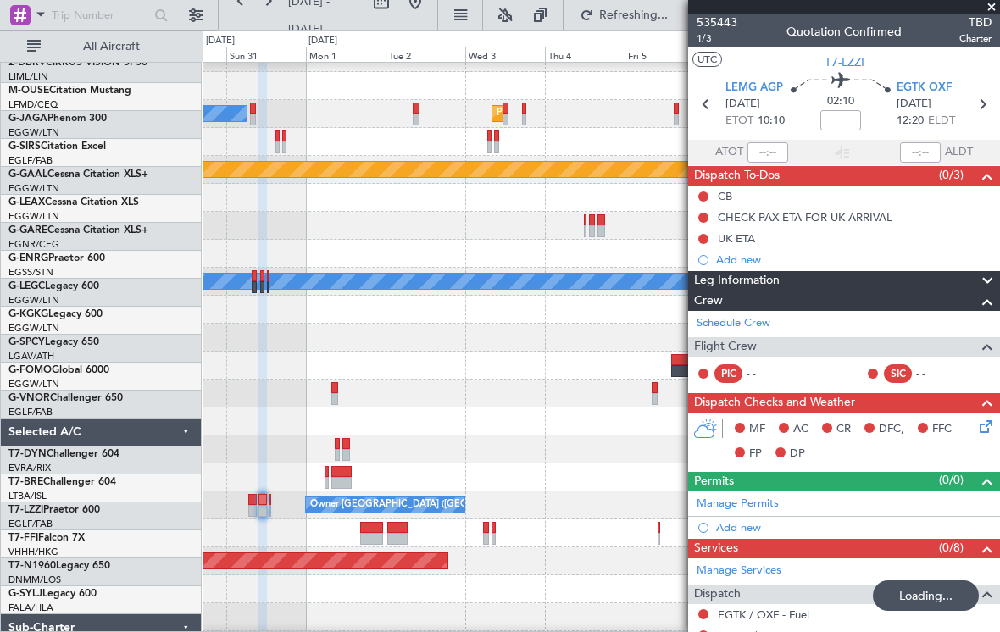
scroll to position [30, 0]
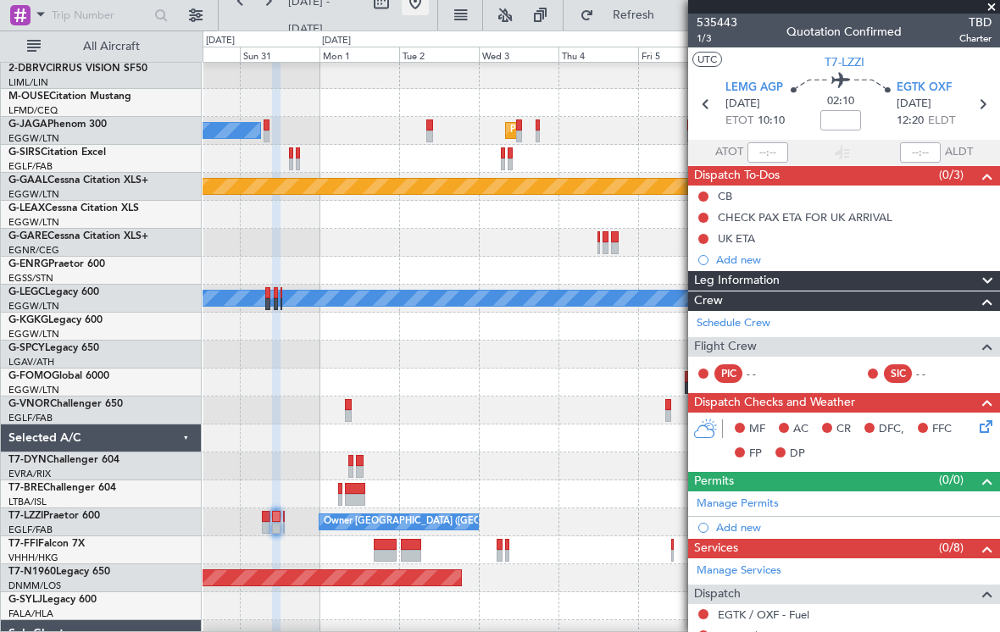
click at [429, 4] on button at bounding box center [415, 1] width 27 height 27
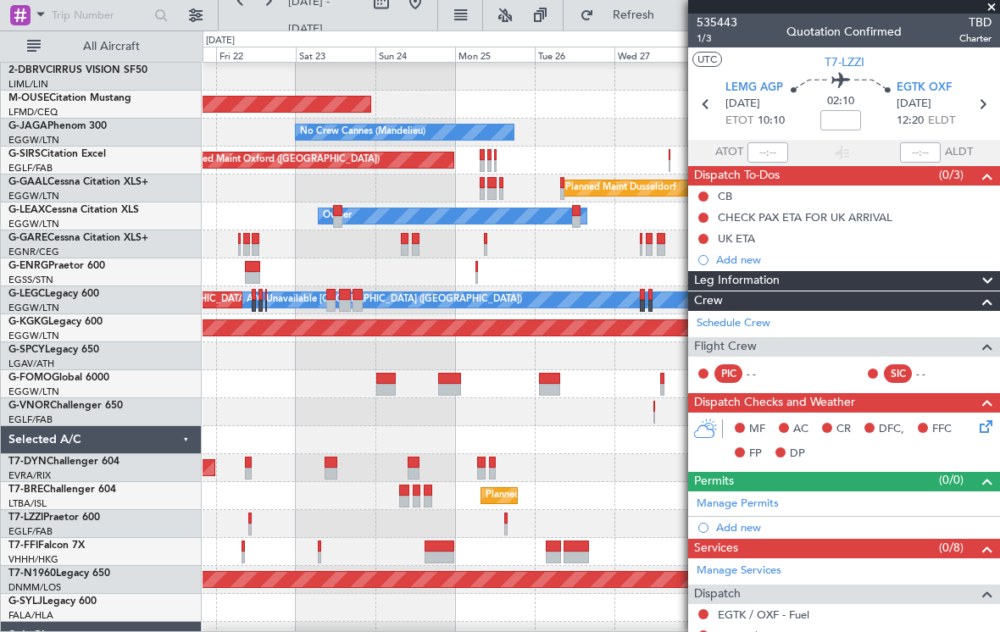
scroll to position [18, 0]
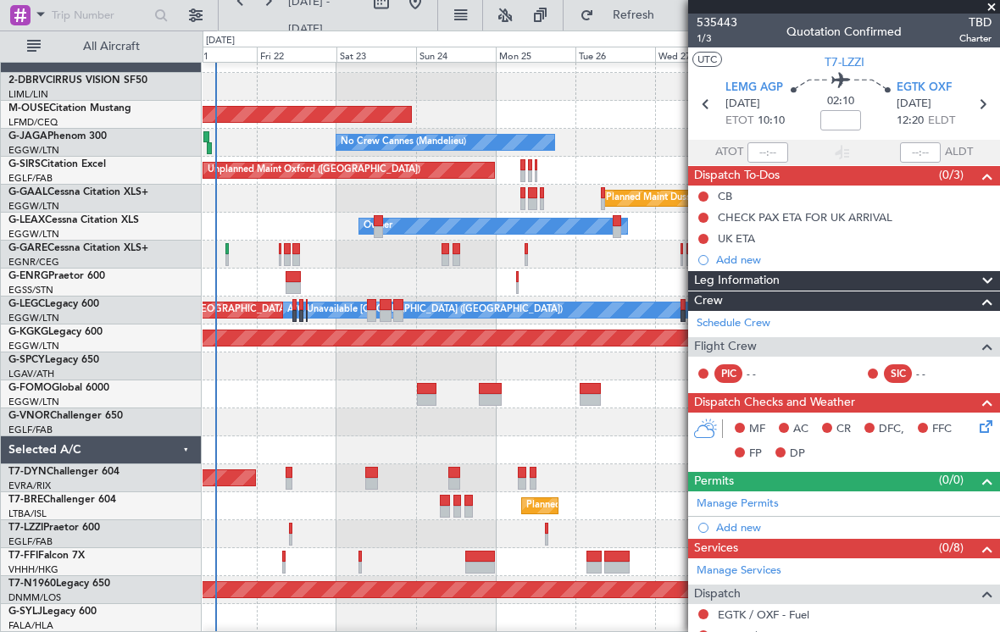
click at [991, 3] on span at bounding box center [991, 7] width 17 height 15
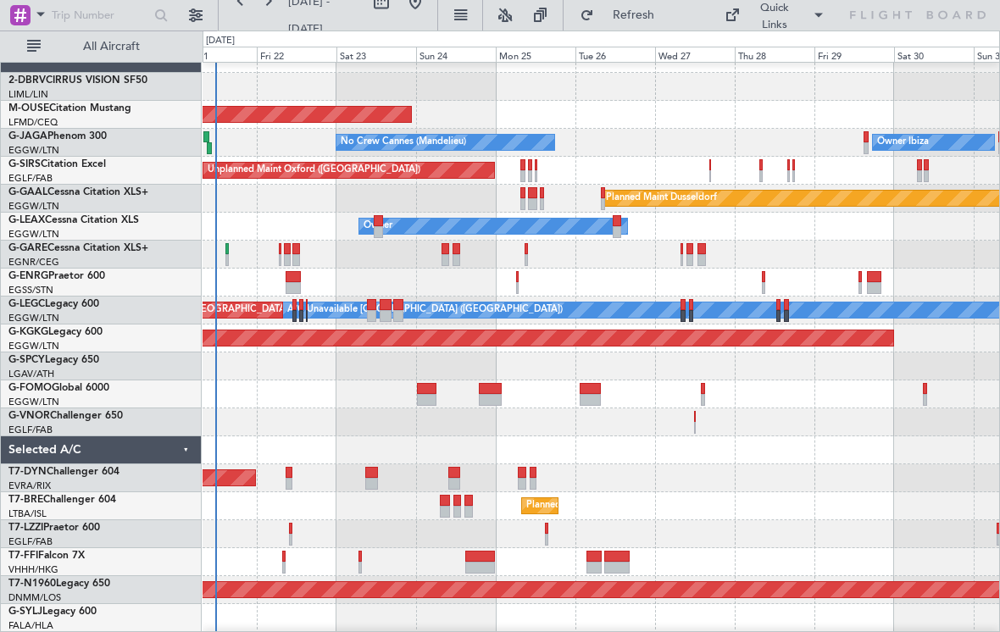
type input "0"
click at [203, 18] on button at bounding box center [195, 15] width 27 height 27
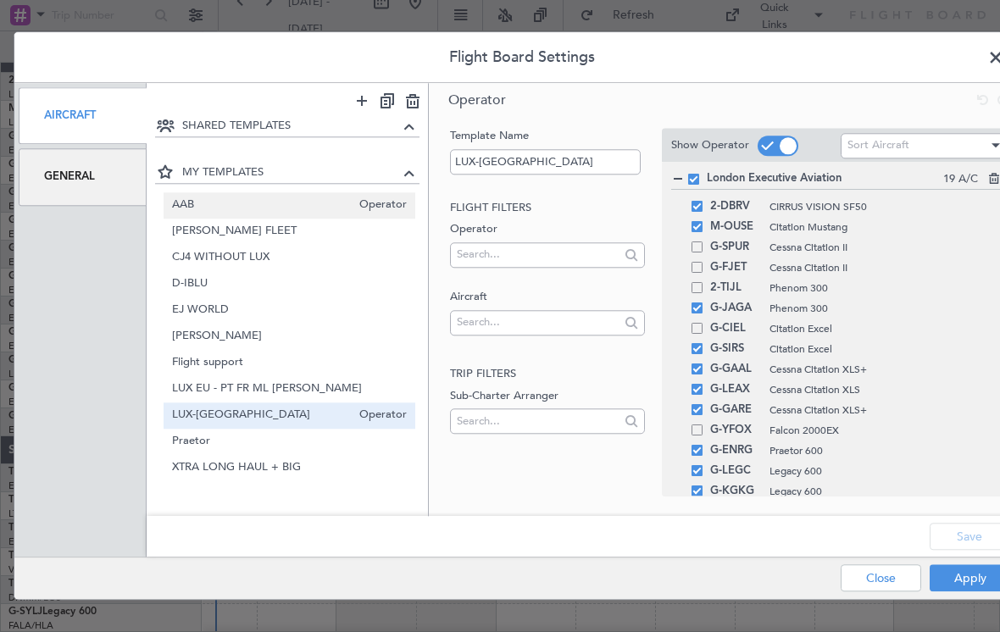
click at [346, 209] on span "AAB" at bounding box center [262, 206] width 180 height 18
type input "AAB"
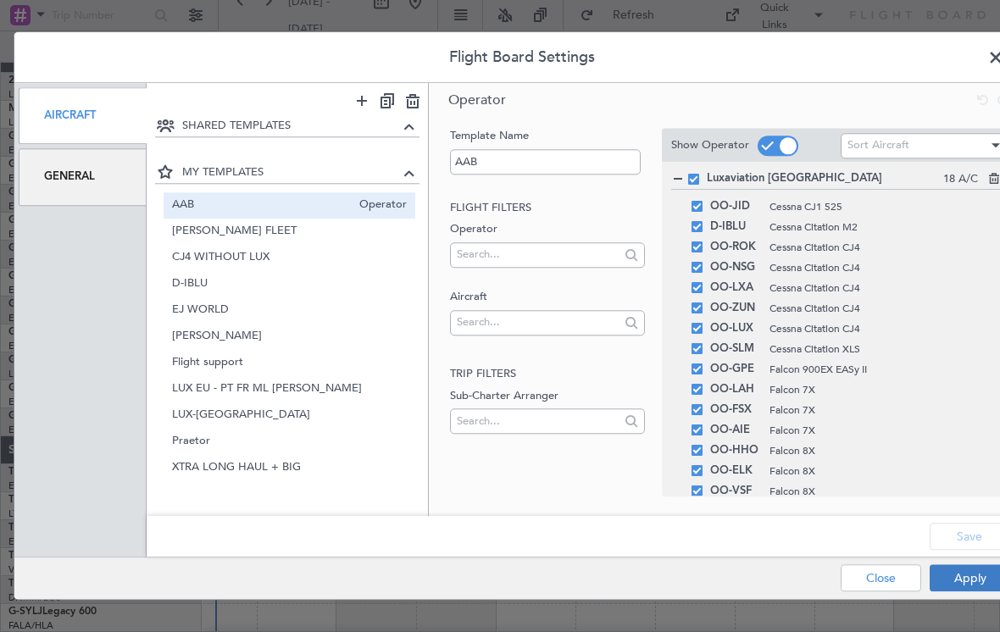
click at [994, 579] on button "Apply" at bounding box center [969, 578] width 80 height 27
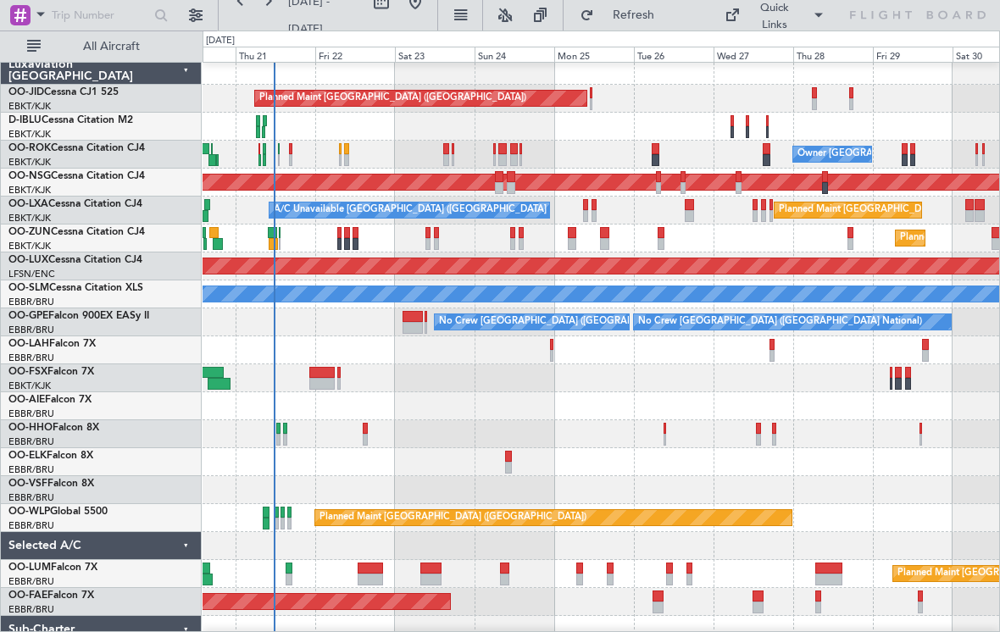
scroll to position [21, 0]
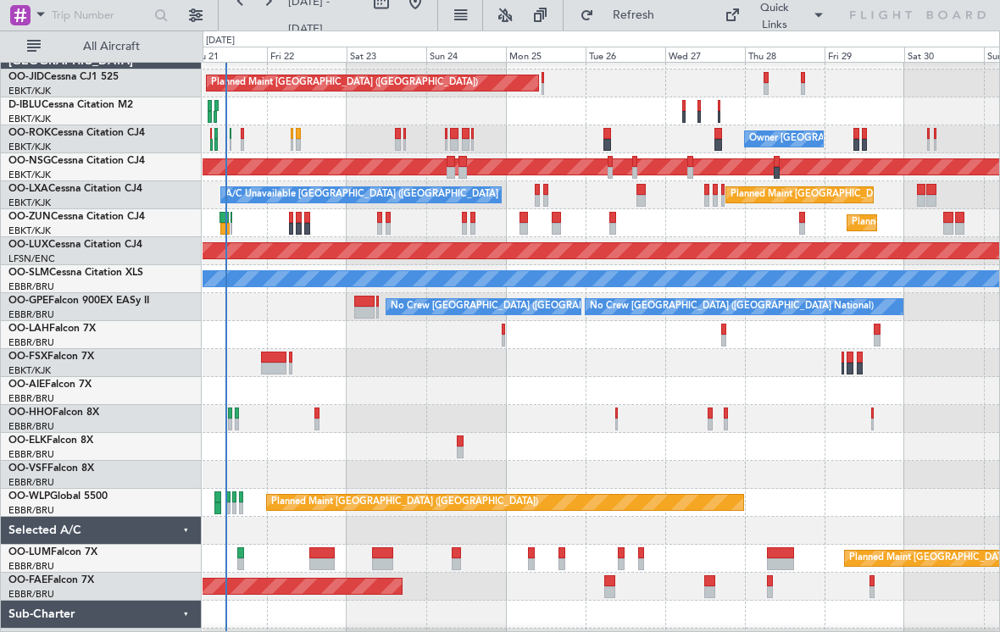
click at [384, 446] on div at bounding box center [600, 447] width 796 height 28
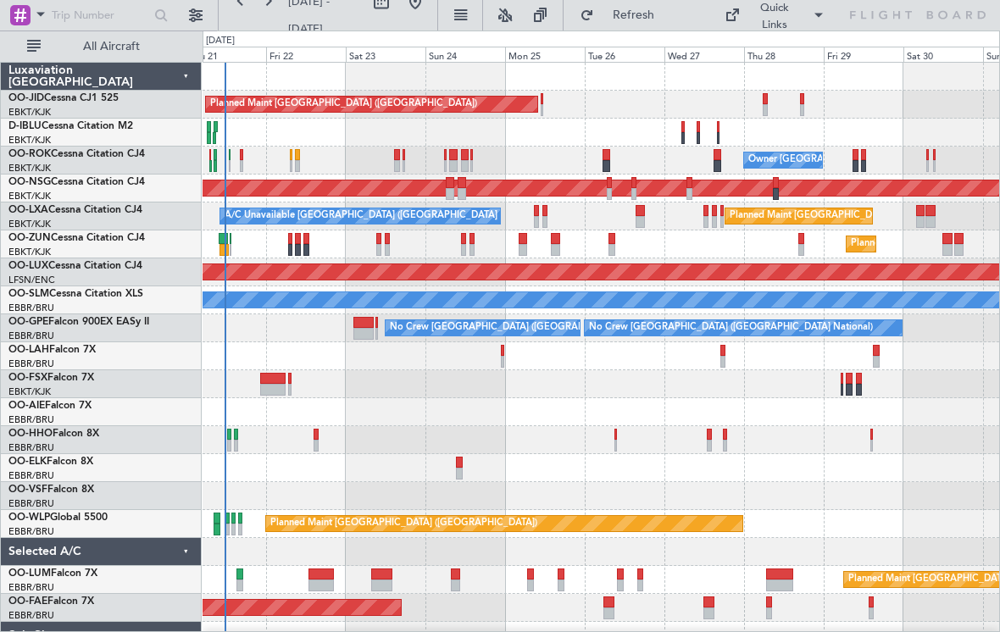
click at [450, 419] on div "Planned Maint Paris (Le Bourget) Planned Maint Kortrijk-Wevelgem Owner Kortrijk…" at bounding box center [600, 370] width 796 height 615
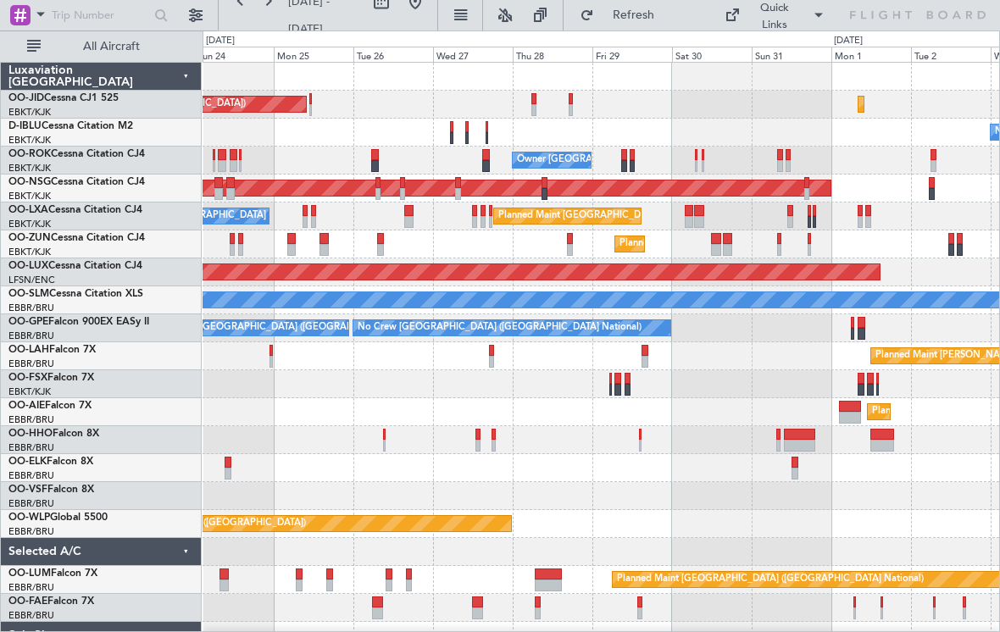
click at [498, 430] on div "Planned Maint Paris (Le Bourget) Planned Maint Kortrijk-Wevelgem No Crew Brusse…" at bounding box center [600, 370] width 796 height 615
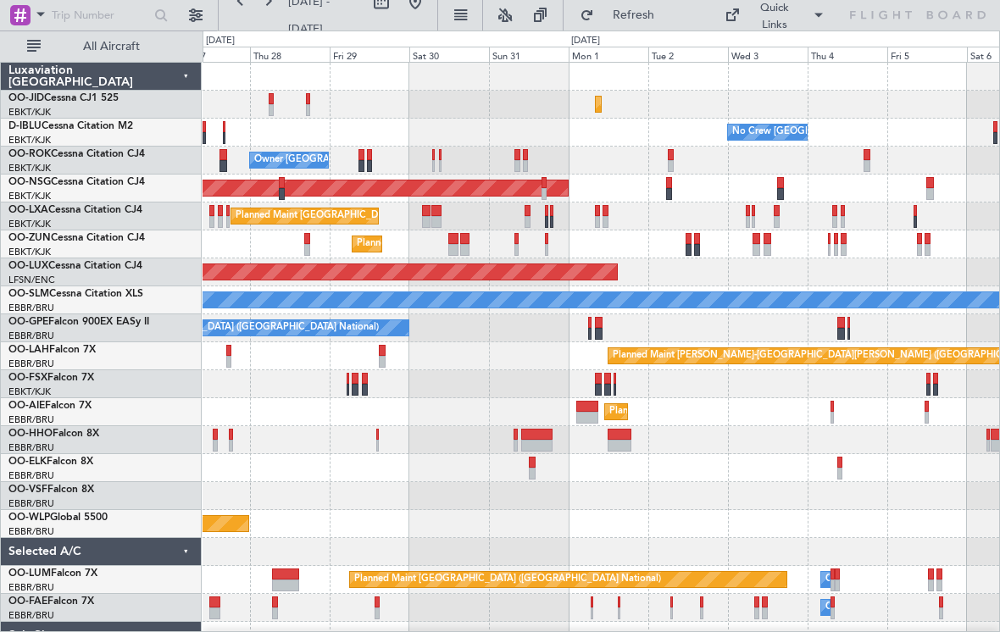
click at [541, 257] on div "Planned Maint Kortrijk-Wevelgem" at bounding box center [600, 244] width 796 height 28
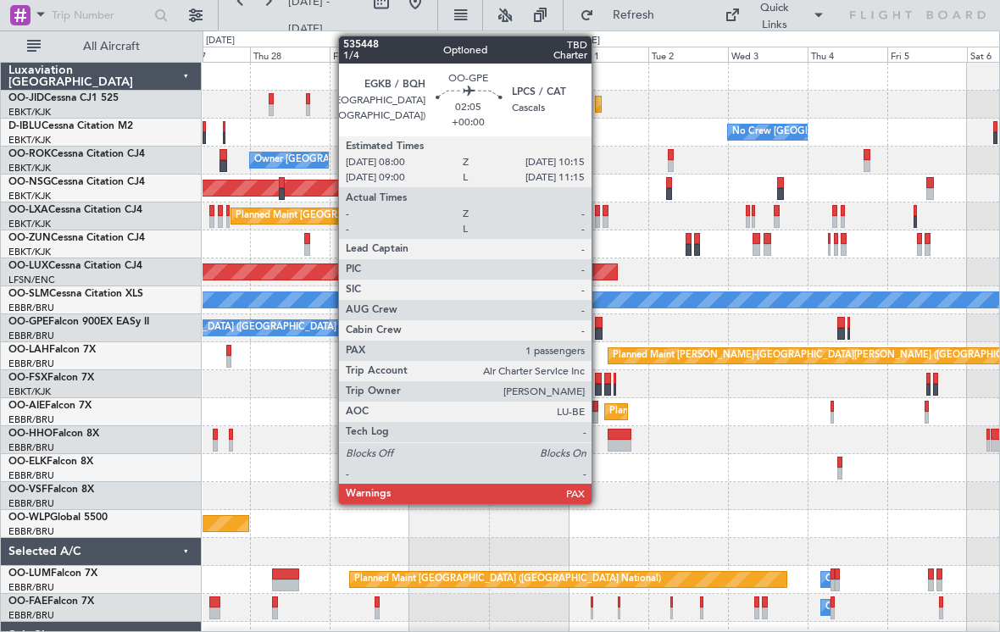
click at [599, 326] on div at bounding box center [599, 323] width 8 height 12
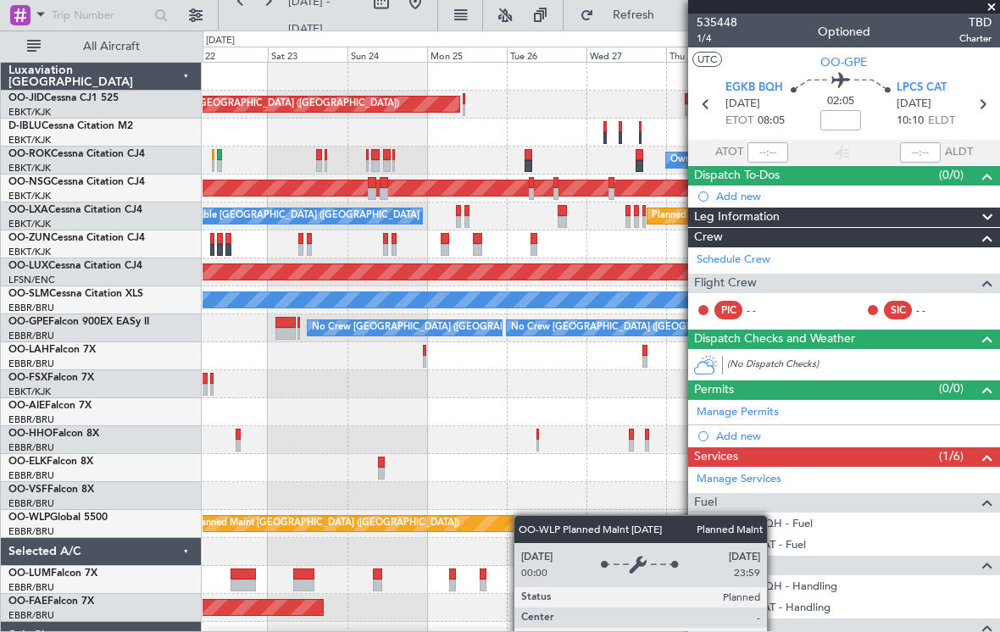
click at [588, 528] on div "Planned Maint Paris (Le Bourget) Planned Maint Kortrijk-Wevelgem No Crew Brusse…" at bounding box center [500, 332] width 1000 height 602
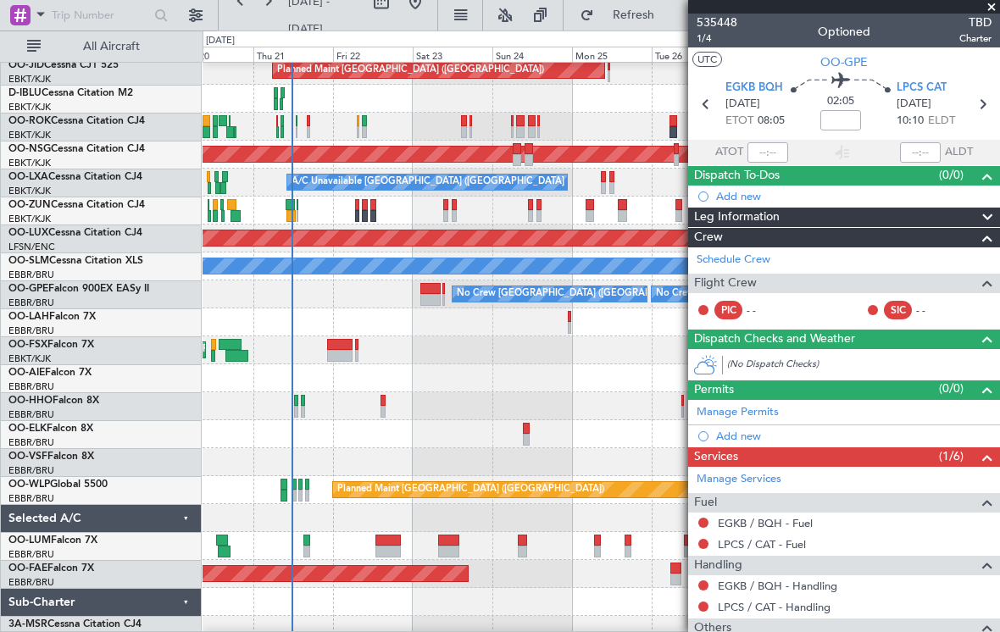
scroll to position [45, 0]
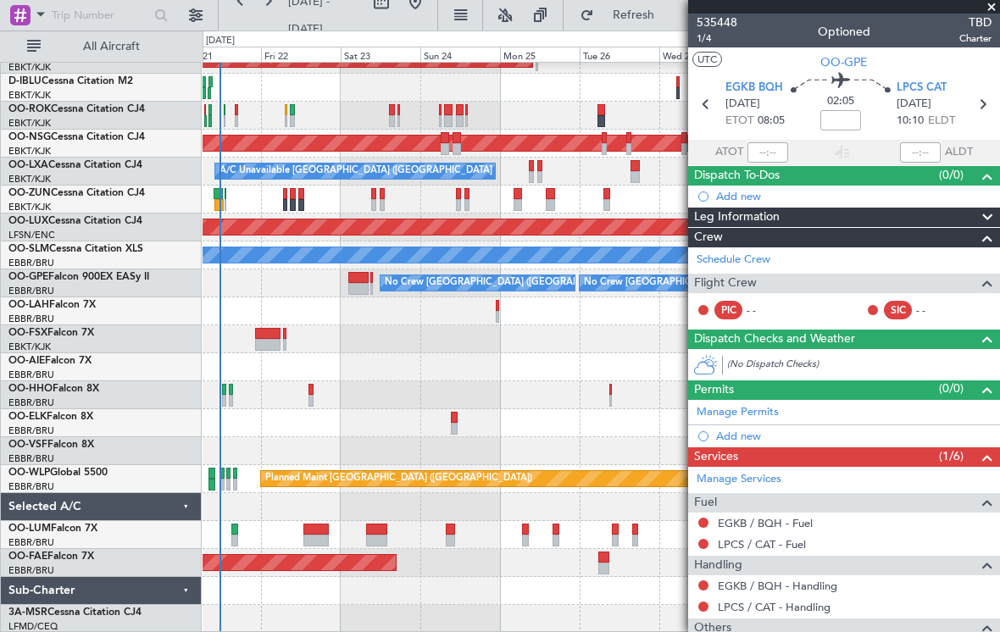
click at [252, 376] on div "Planned Maint Paris (Le Bourget) Planned Maint Kortrijk-Wevelgem Owner Kortrijk…" at bounding box center [600, 325] width 796 height 615
click at [557, 490] on div "Planned Maint Paris (Le Bourget) Planned Maint Kortrijk-Wevelgem Owner Kortrijk…" at bounding box center [600, 325] width 796 height 615
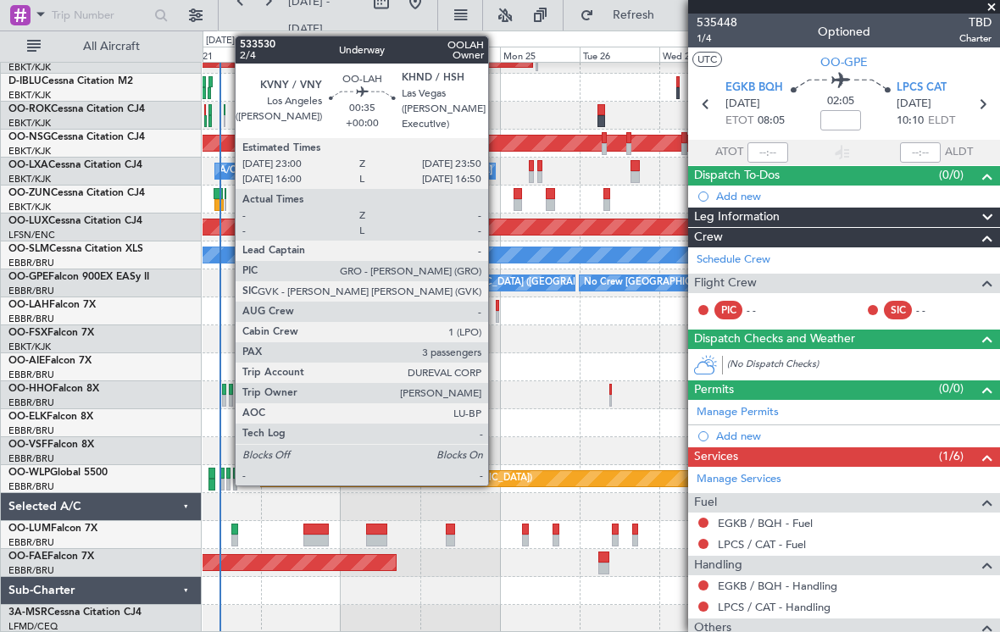
scroll to position [45, 0]
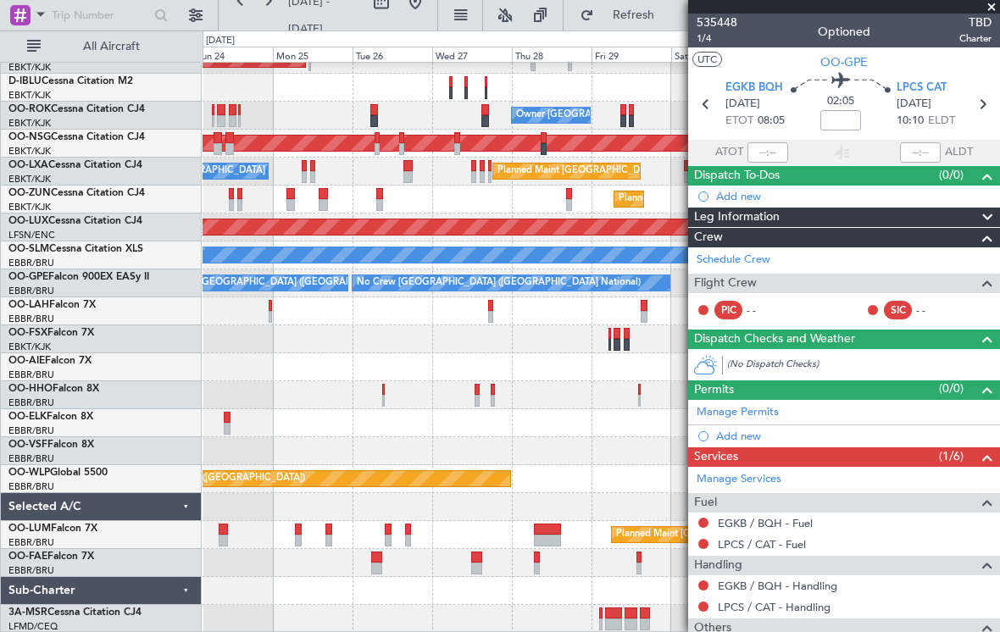
click at [269, 300] on div at bounding box center [270, 306] width 3 height 12
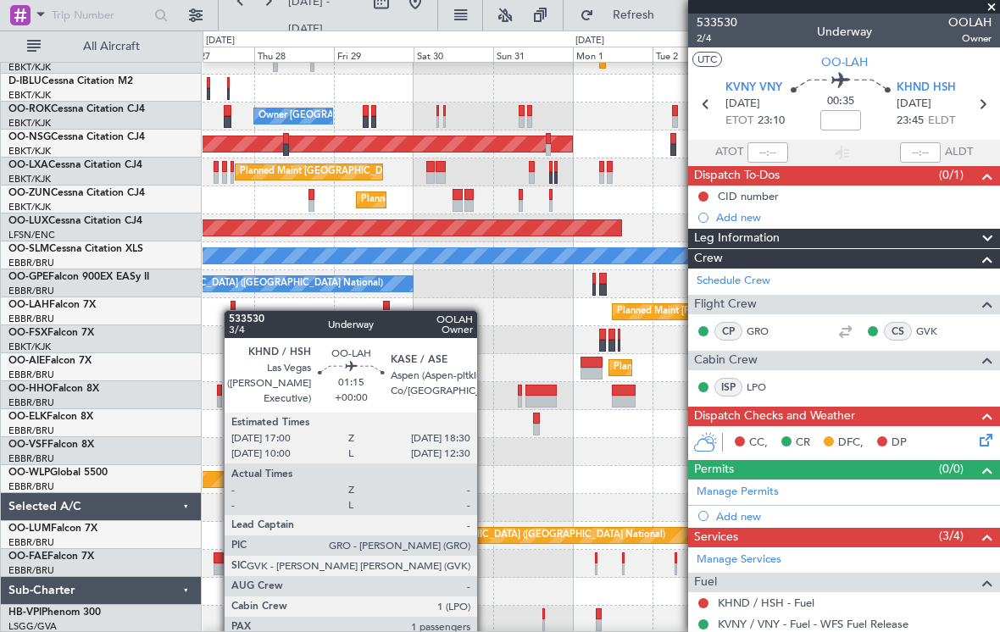
scroll to position [44, 0]
click at [231, 310] on div at bounding box center [232, 307] width 5 height 12
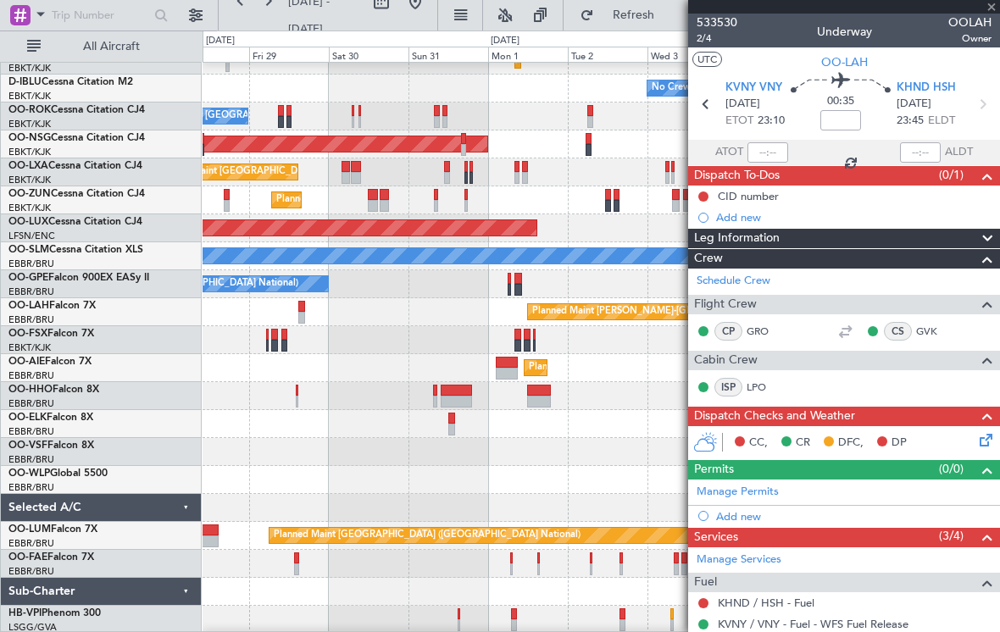
click at [386, 325] on div "Planned Maint [PERSON_NAME]-[GEOGRAPHIC_DATA][PERSON_NAME] ([GEOGRAPHIC_DATA][P…" at bounding box center [600, 312] width 796 height 28
type input "1"
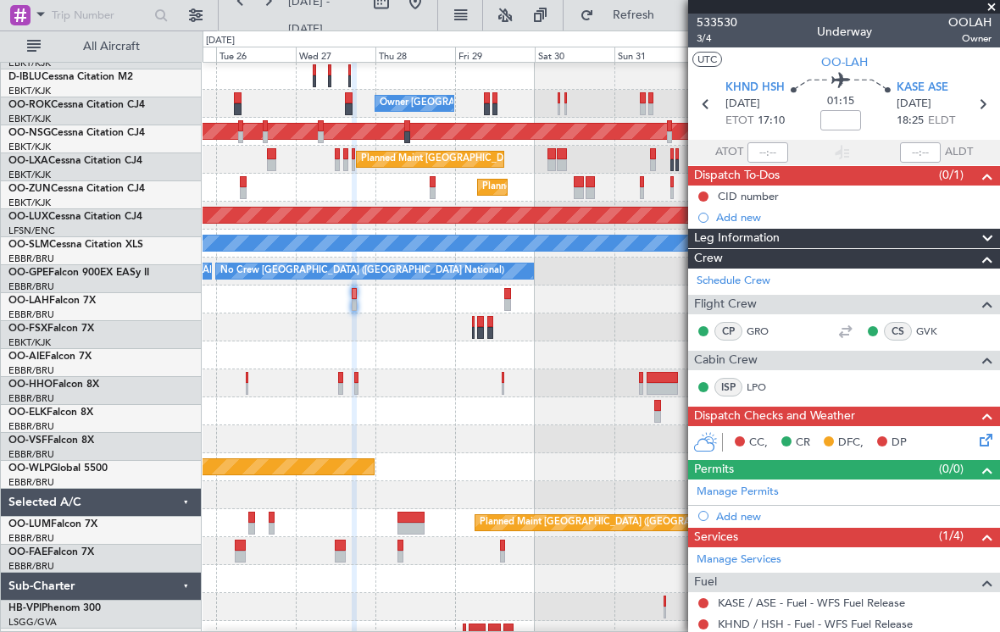
click at [623, 283] on div "Planned Maint Brussels (Brussels National) No Crew Brussels (Brussels National)…" at bounding box center [600, 272] width 796 height 28
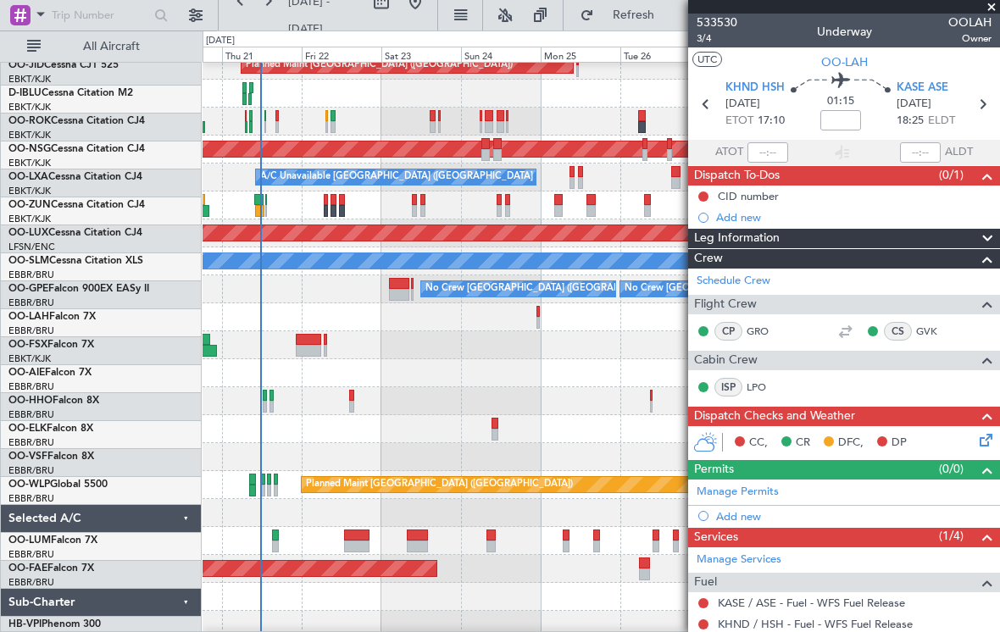
scroll to position [47, 0]
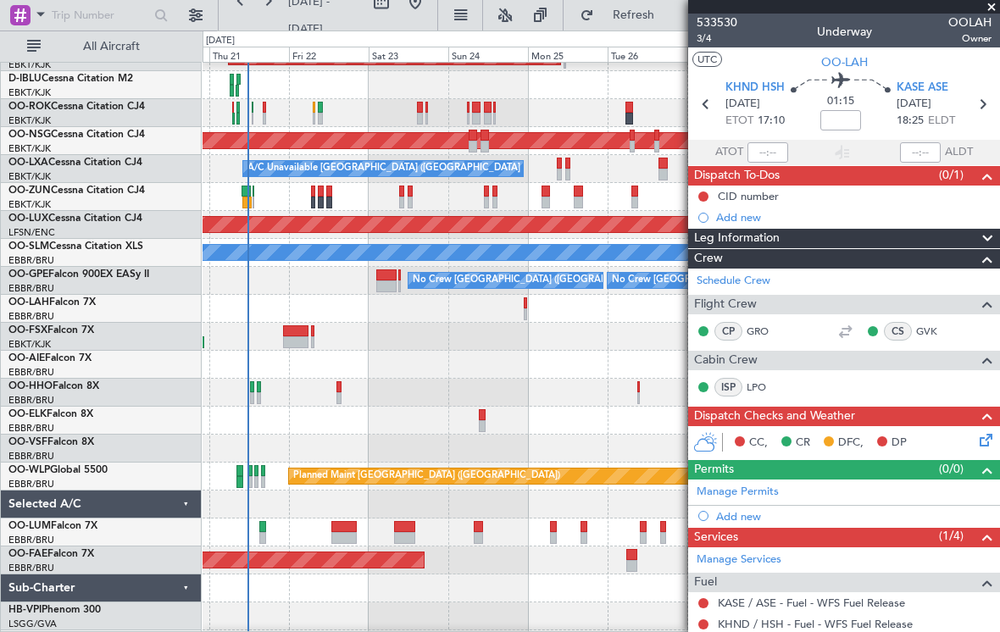
click at [375, 333] on div "Planned Maint Kortrijk-[GEOGRAPHIC_DATA]" at bounding box center [600, 337] width 796 height 28
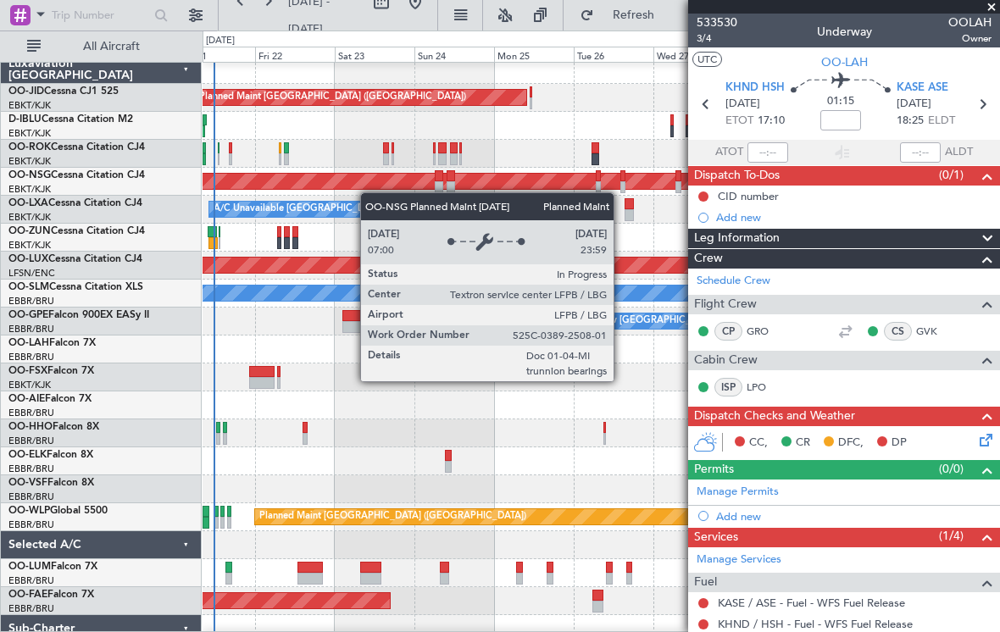
scroll to position [4, 0]
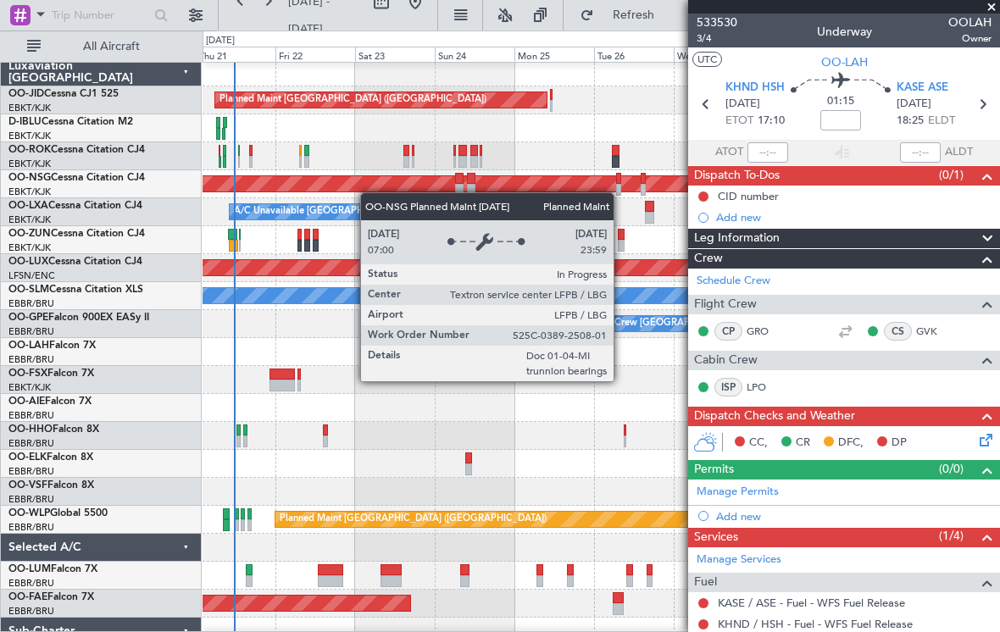
click at [245, 185] on div "Planned Maint [GEOGRAPHIC_DATA] ([GEOGRAPHIC_DATA])" at bounding box center [246, 183] width 1649 height 15
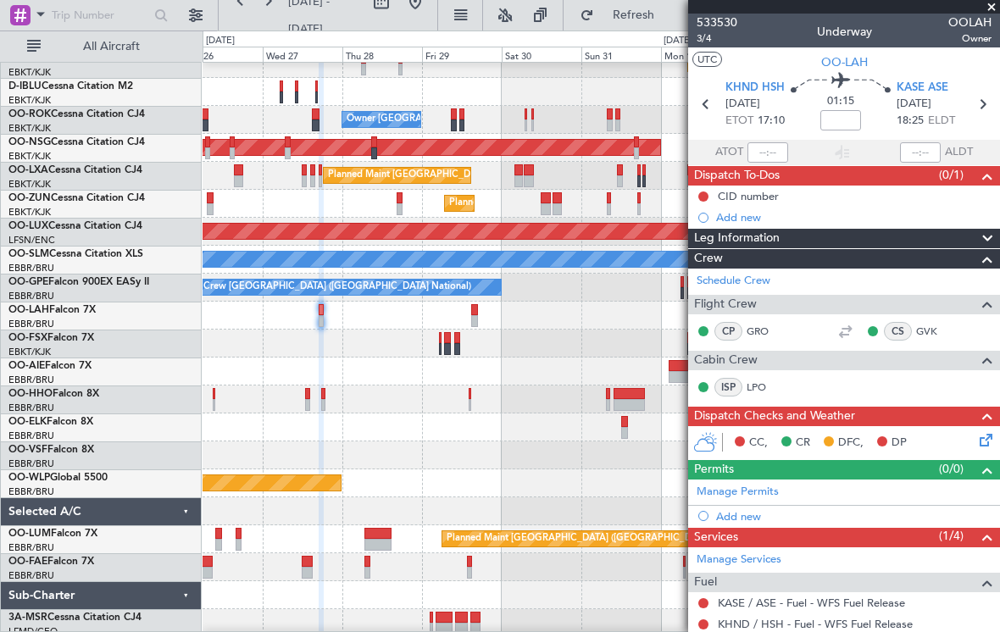
scroll to position [39, 0]
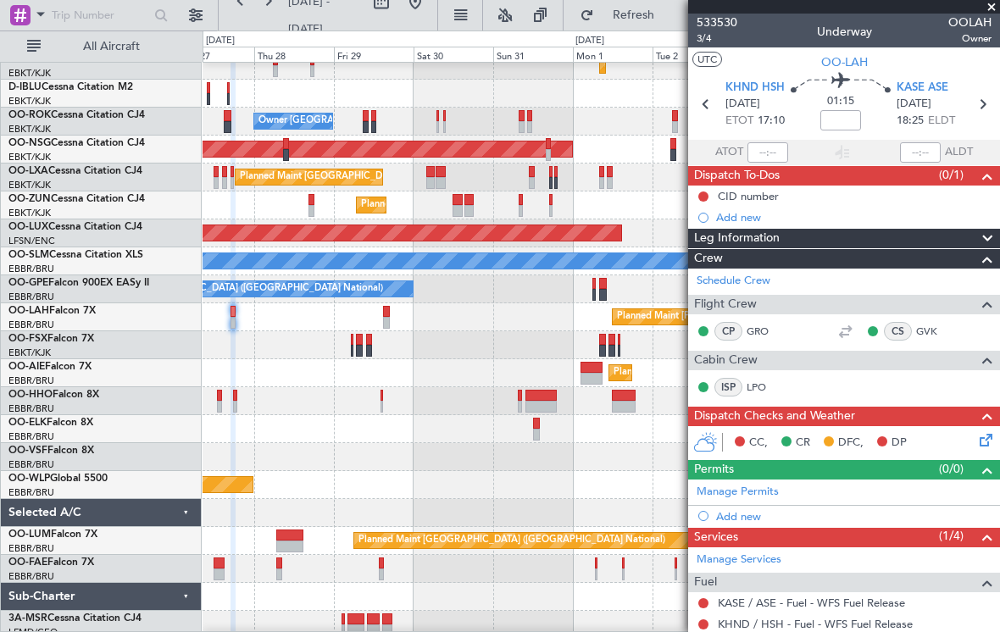
click at [112, 335] on div "Planned Maint Kortrijk-Wevelgem Planned Maint Paris (Le Bourget) No Crew Brusse…" at bounding box center [500, 332] width 1000 height 602
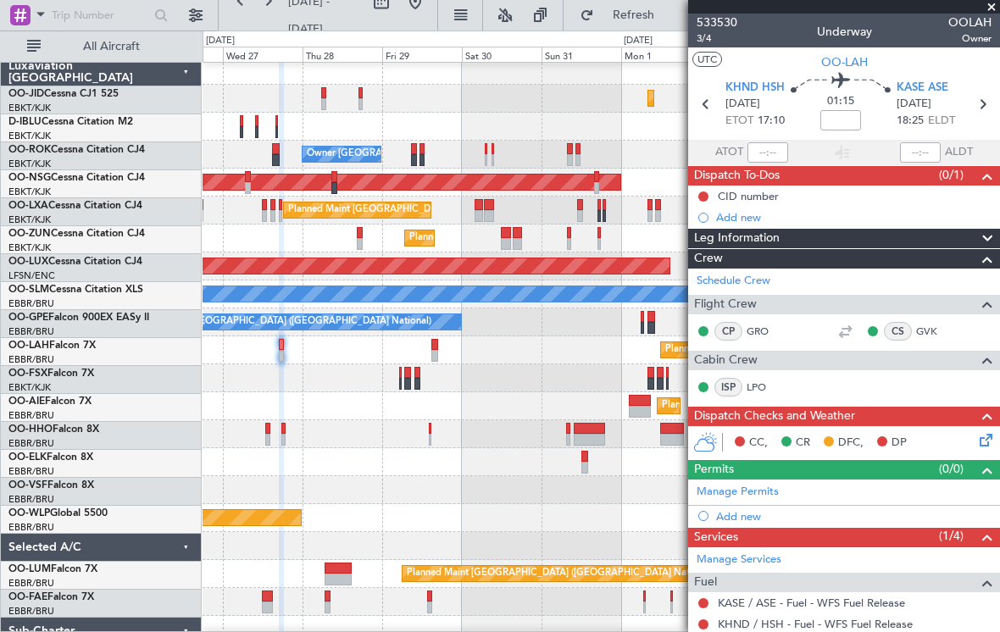
scroll to position [0, 0]
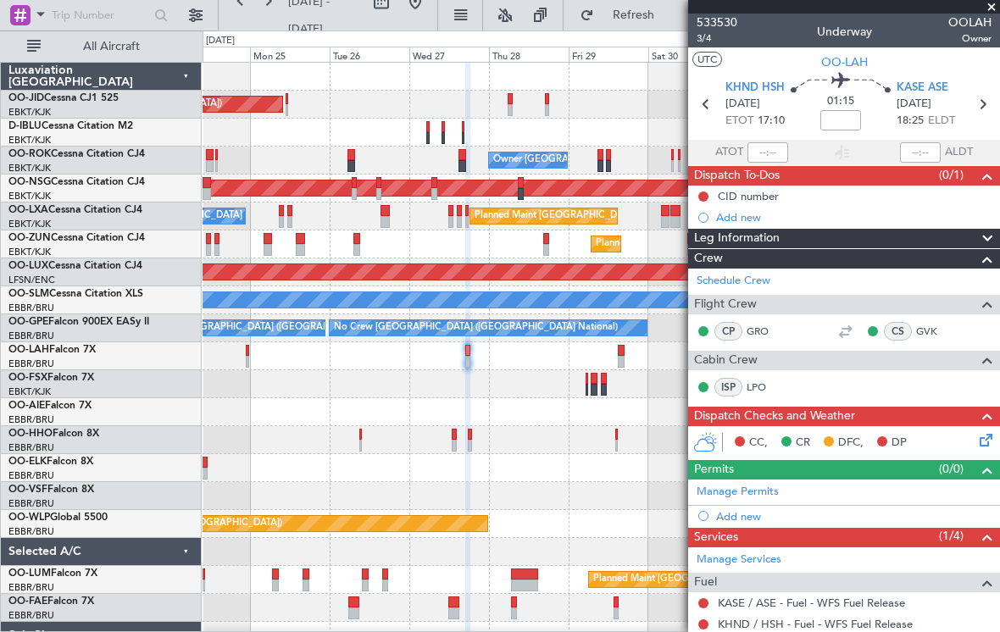
click at [541, 444] on div "Planned Maint Kortrijk-Wevelgem Planned Maint Paris (Le Bourget) No Crew Brusse…" at bounding box center [600, 384] width 796 height 643
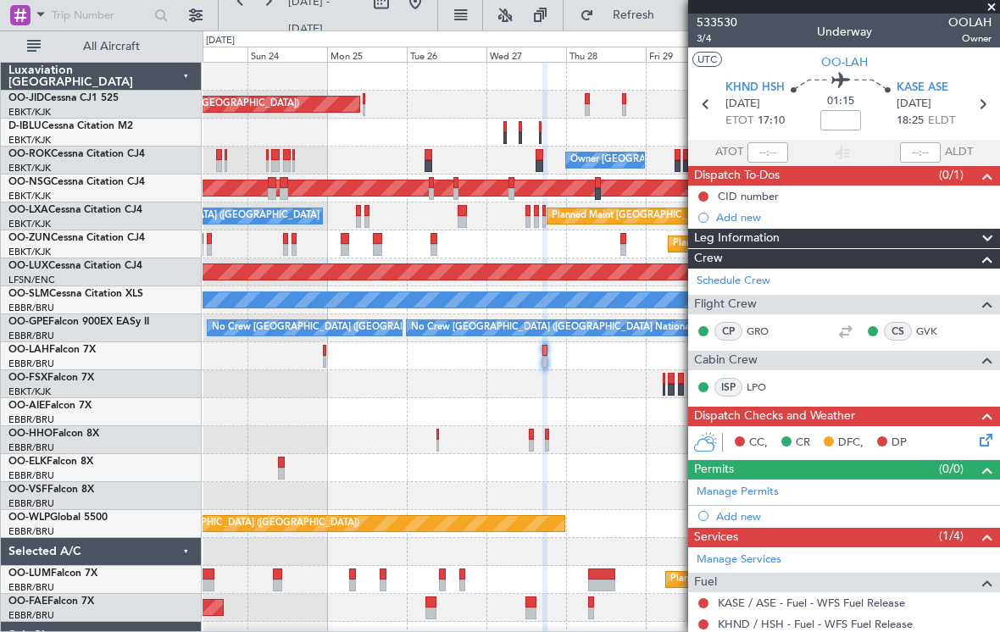
click at [413, 220] on div "Planned Maint Brussels (Brussels National) A/C Unavailable Brussels (Brussels N…" at bounding box center [600, 216] width 796 height 28
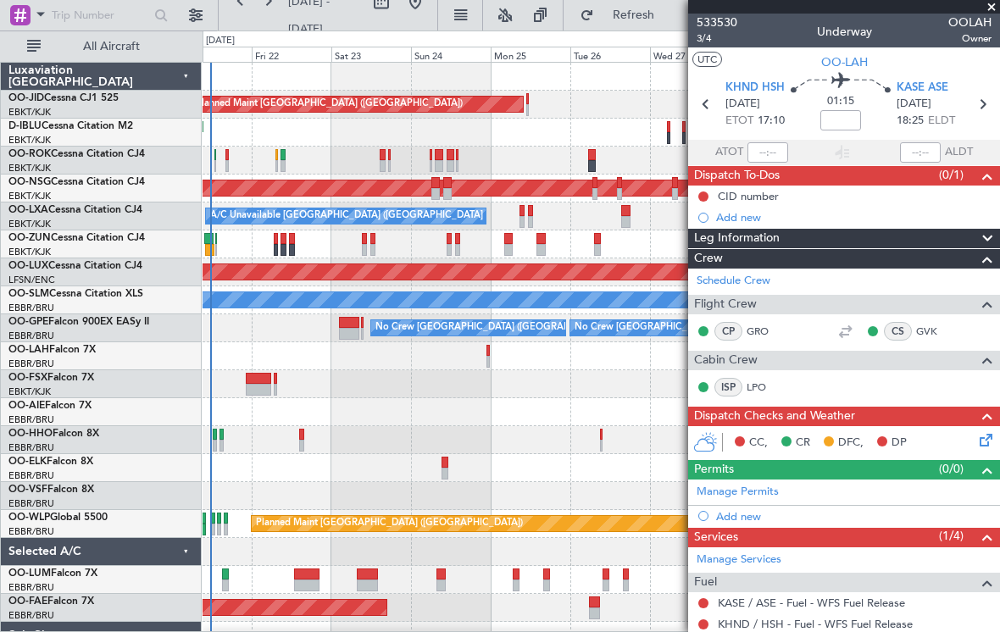
click at [513, 228] on div "Planned Maint Paris (Le Bourget) Planned Maint Kortrijk-Wevelgem Owner Kortrijk…" at bounding box center [600, 384] width 796 height 643
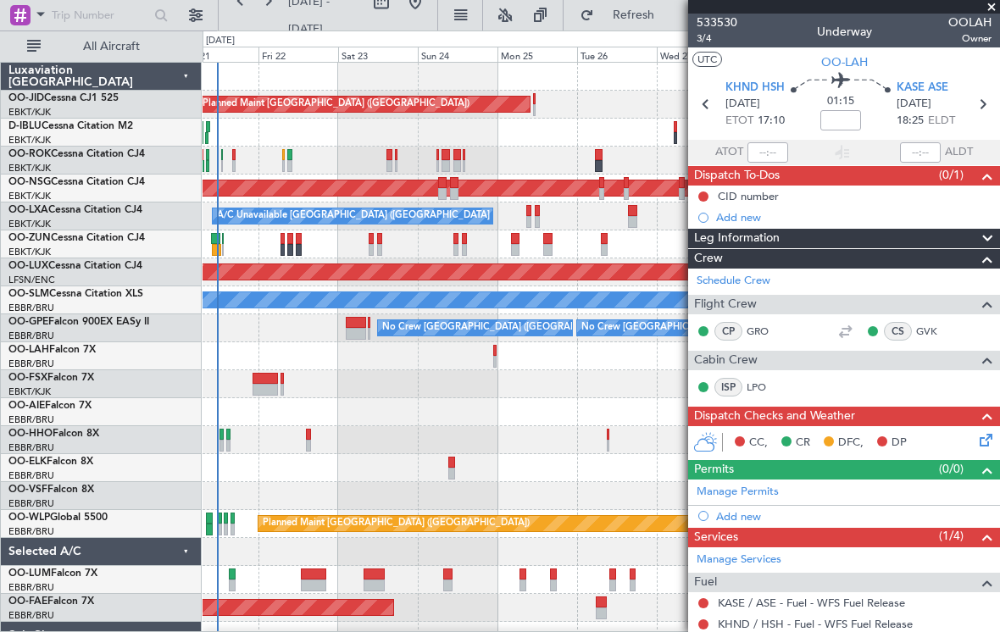
click at [353, 495] on div "Planned Maint Paris (Le Bourget) Planned Maint Kortrijk-Wevelgem Owner Kortrijk…" at bounding box center [600, 370] width 796 height 615
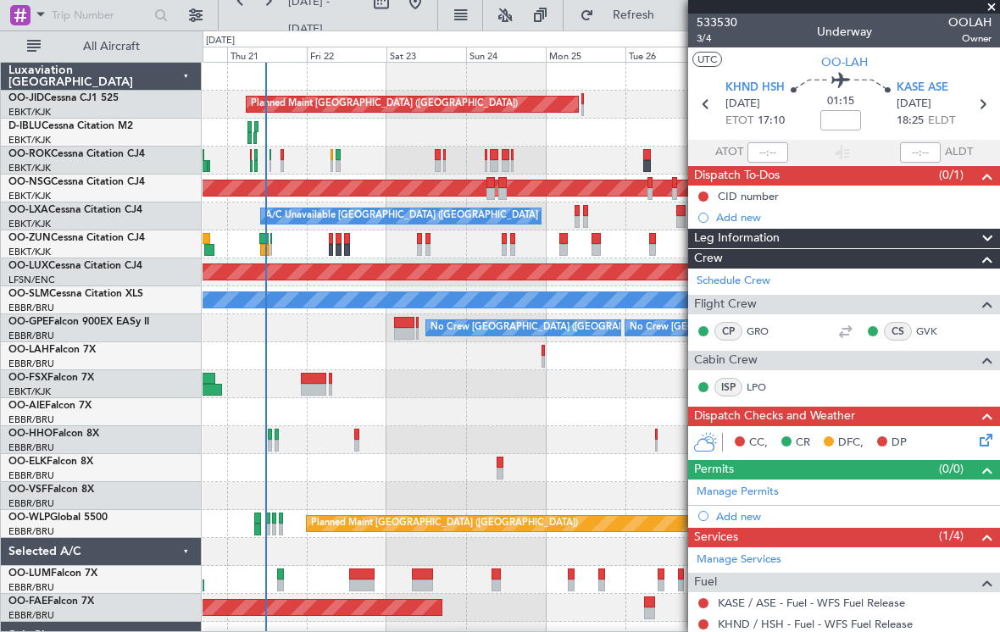
click at [295, 175] on div "Planned Maint Paris (Le Bourget) Planned Maint Kortrijk-Wevelgem Owner Kortrijk…" at bounding box center [600, 370] width 796 height 615
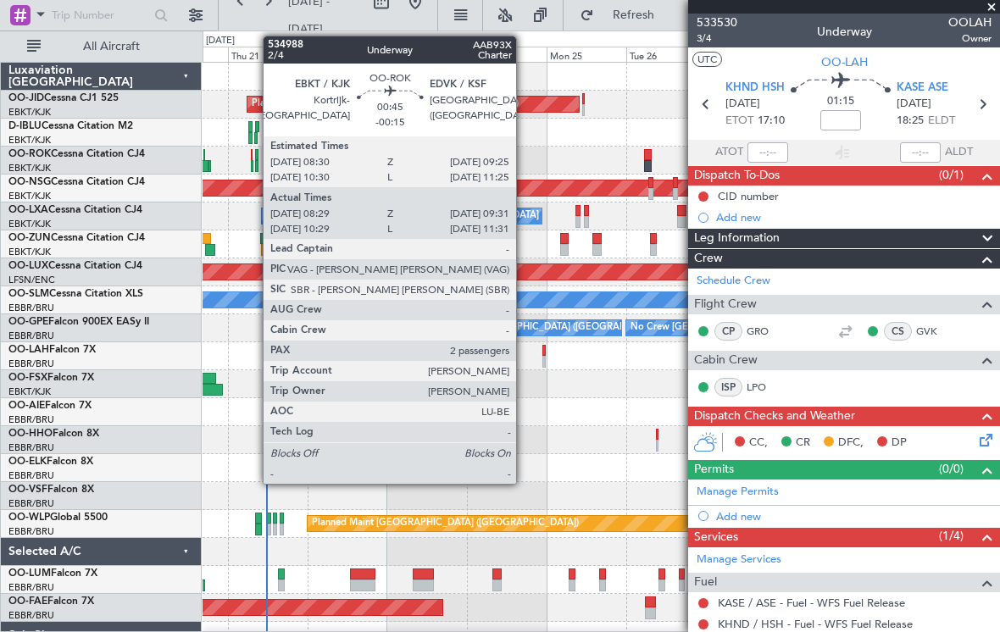
click at [255, 158] on div at bounding box center [256, 155] width 3 height 12
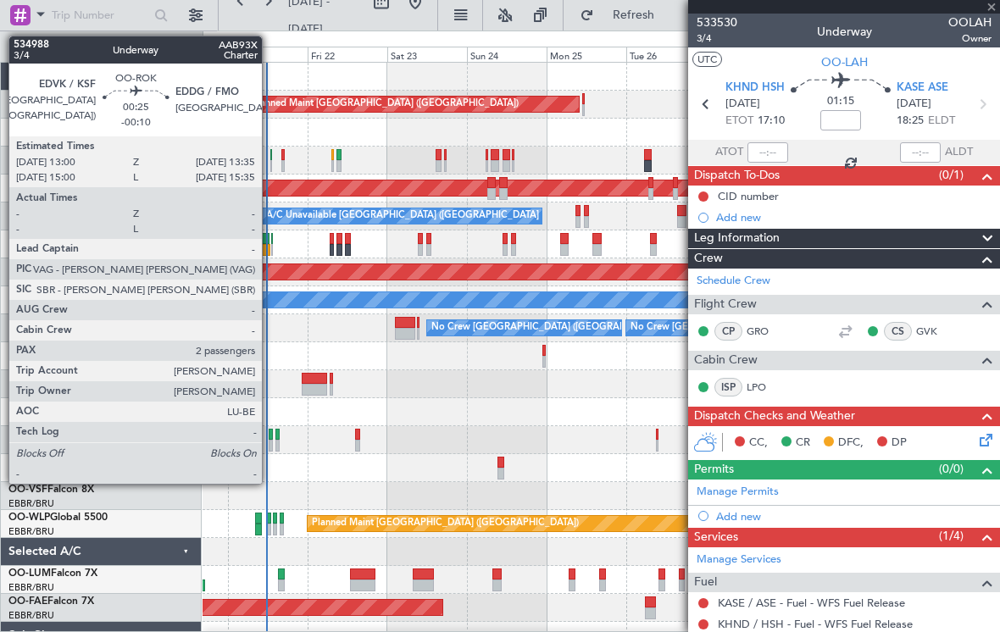
type input "-00:15"
type input "08:34"
type input "09:26"
type input "2"
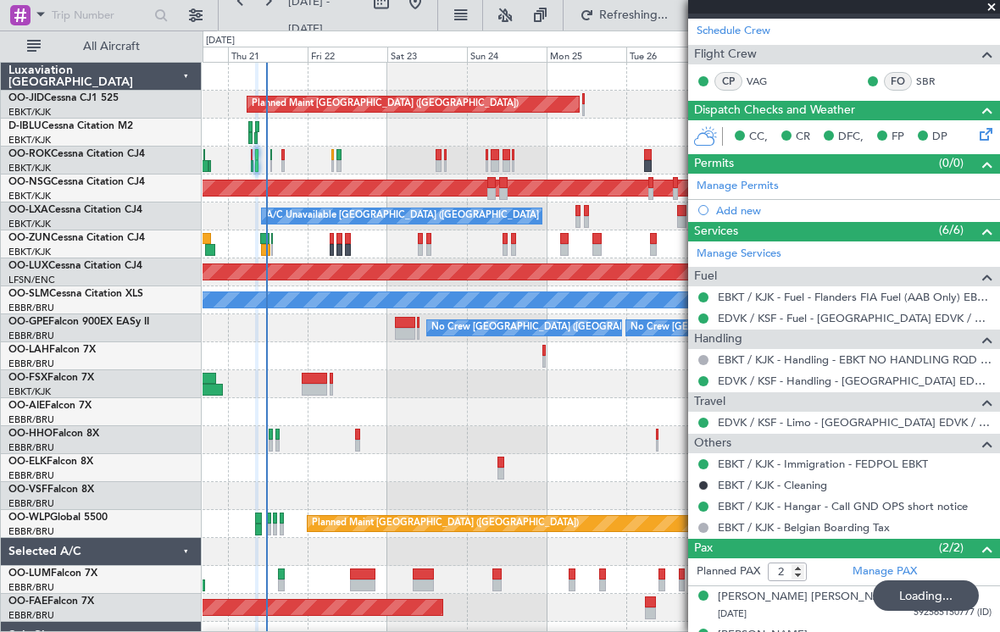
scroll to position [45, 0]
